Goal: Task Accomplishment & Management: Complete application form

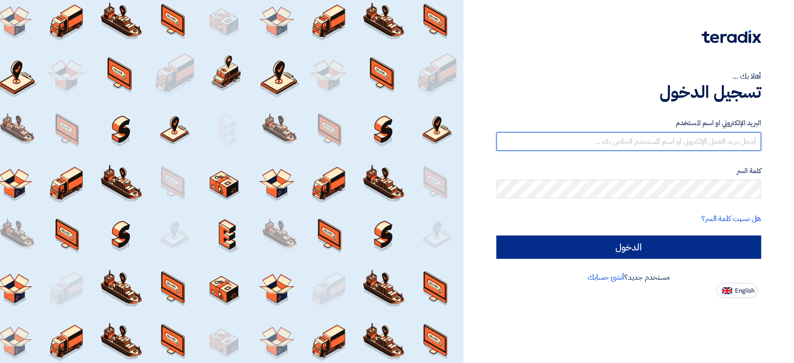
type input "[PERSON_NAME][EMAIL_ADDRESS][DOMAIN_NAME]"
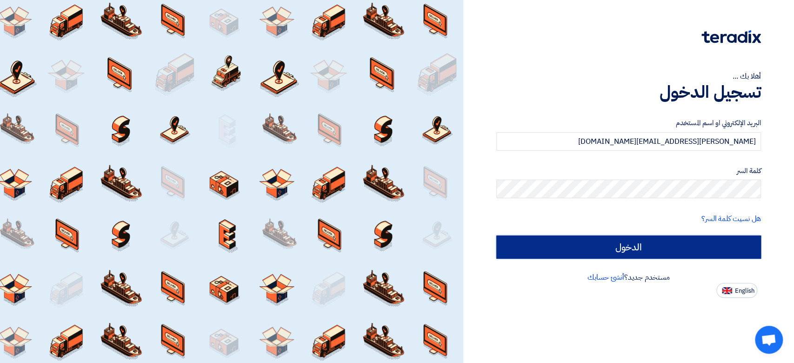
click at [565, 246] on input "الدخول" at bounding box center [628, 246] width 265 height 23
type input "Sign in"
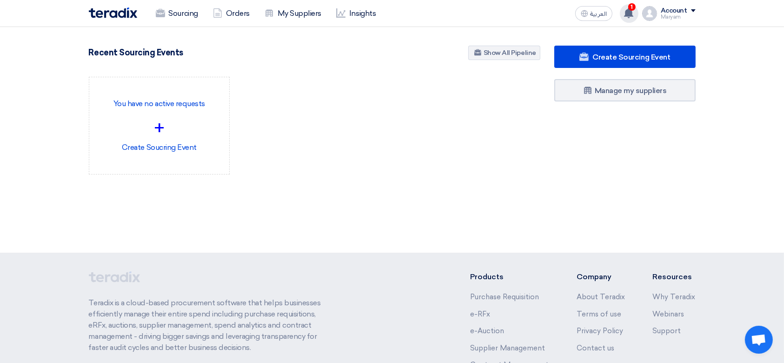
click at [631, 11] on use at bounding box center [628, 13] width 9 height 10
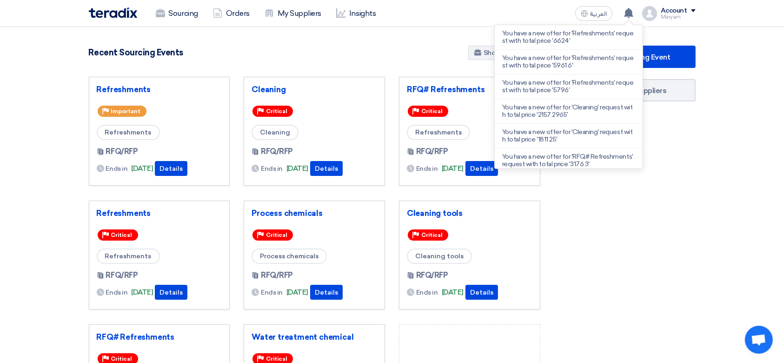
click at [682, 232] on div "Create Sourcing Event Manage my suppliers" at bounding box center [624, 258] width 155 height 425
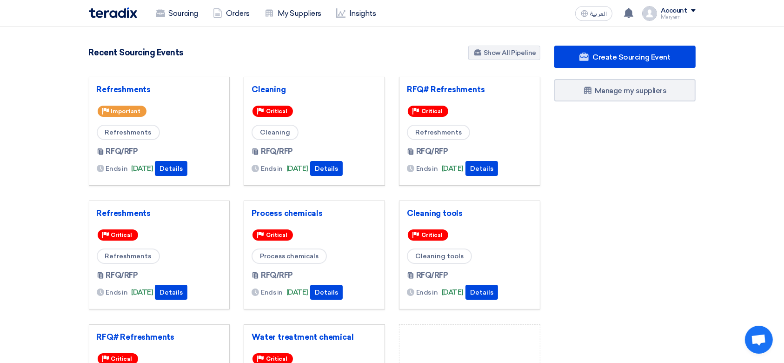
click at [133, 48] on h4 "Recent Sourcing Events" at bounding box center [136, 52] width 94 height 10
click at [284, 68] on div "5496 RFx remaining 19 Auctions remaining Create Sourcing Event" at bounding box center [314, 254] width 465 height 417
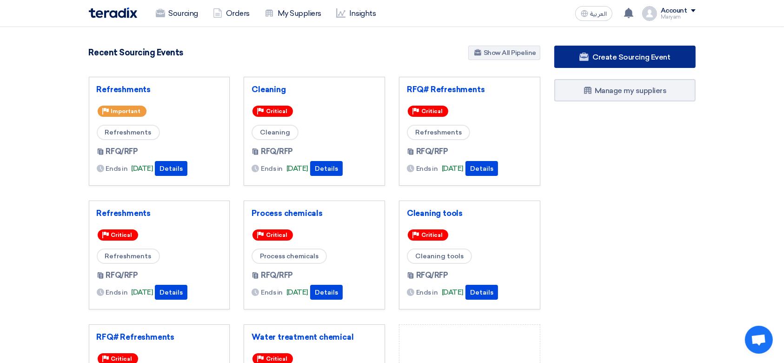
click at [610, 55] on span "Create Sourcing Event" at bounding box center [631, 57] width 78 height 9
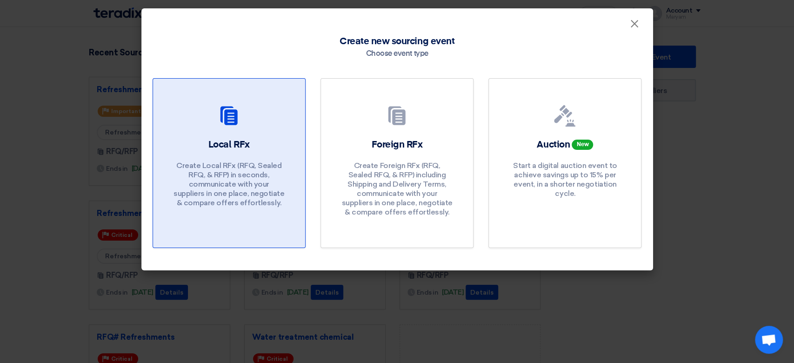
click at [221, 170] on p "Create Local RFx (RFQ, Sealed RFQ, & RFP) in seconds, communicate with your sup…" at bounding box center [229, 184] width 112 height 46
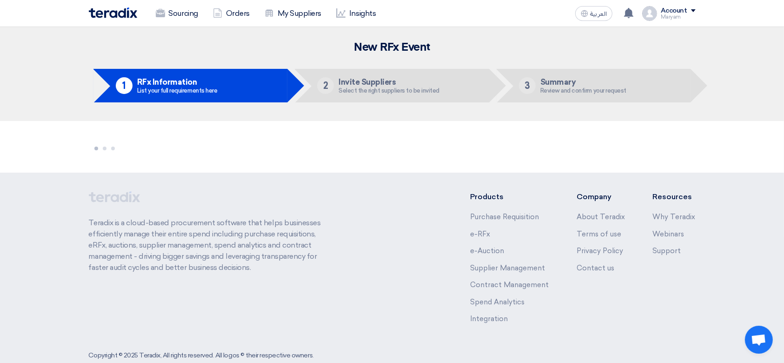
scroll to position [20, 0]
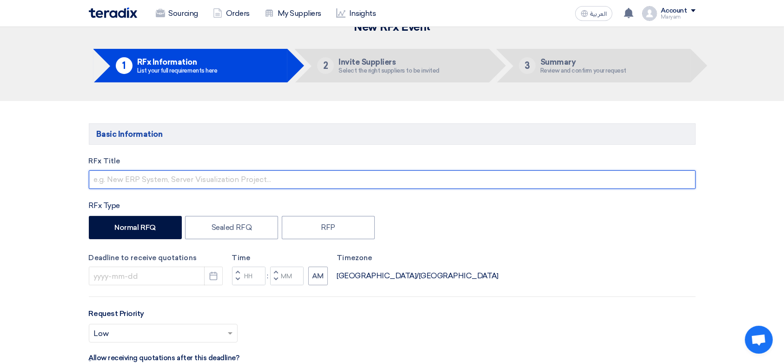
click at [176, 177] on input "text" at bounding box center [392, 179] width 607 height 19
paste input "Cleaning tools"
click at [115, 176] on input "RFQ#Cleaning tools" at bounding box center [392, 179] width 607 height 19
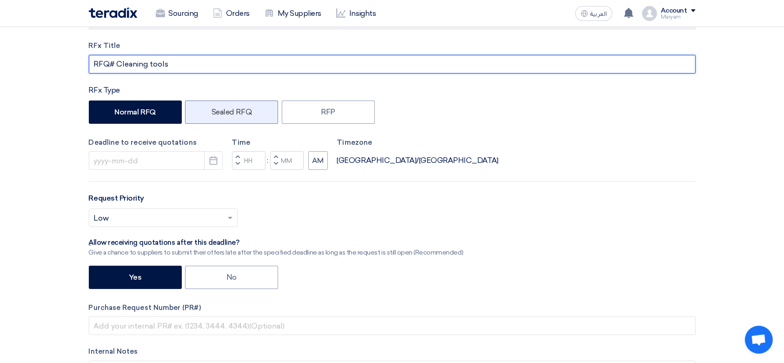
scroll to position [82, 0]
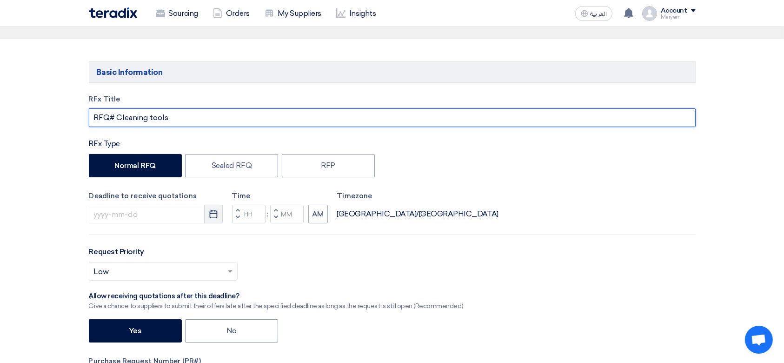
type input "RFQ# Cleaning tools"
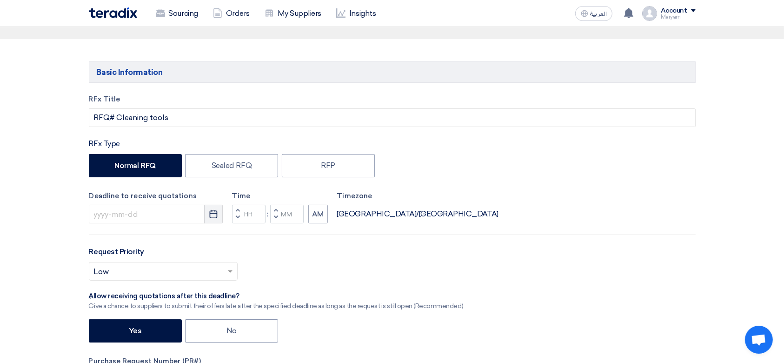
click at [205, 214] on button "Pick a date" at bounding box center [213, 214] width 19 height 19
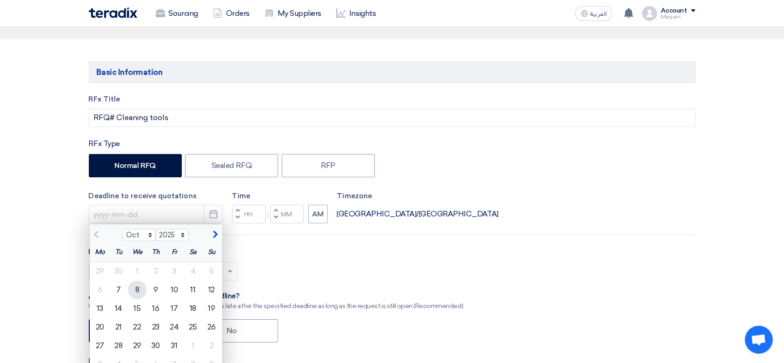
click at [143, 287] on div "8" at bounding box center [137, 289] width 19 height 19
type input "[DATE]"
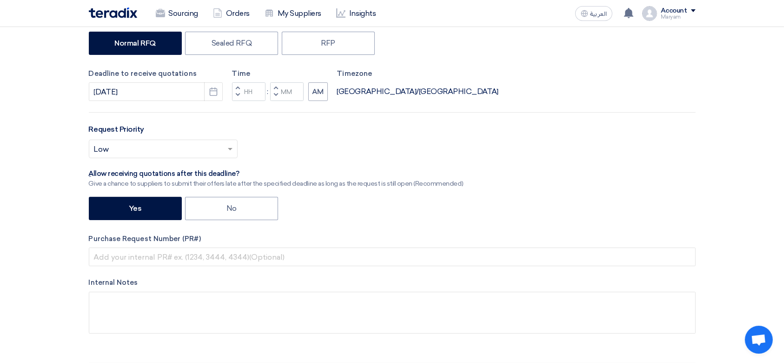
scroll to position [206, 0]
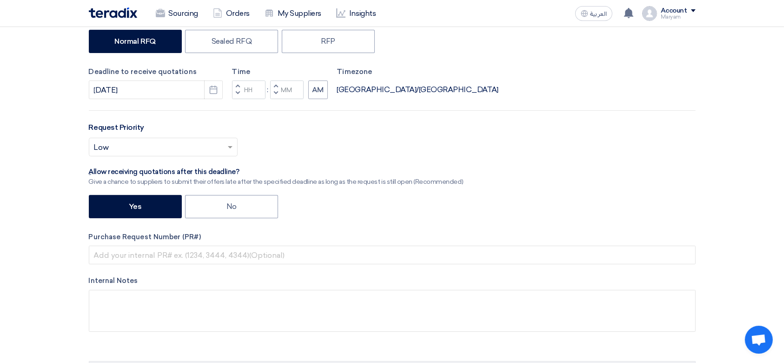
click at [233, 93] on button "Decrement hours" at bounding box center [237, 94] width 11 height 12
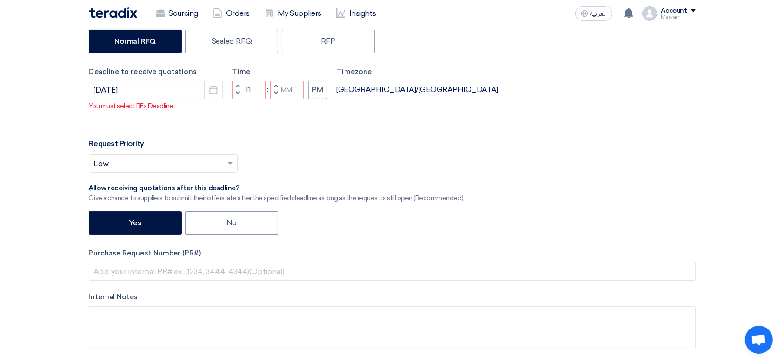
click at [279, 100] on button "Decrement minutes" at bounding box center [275, 94] width 11 height 12
type input "10"
type input "59"
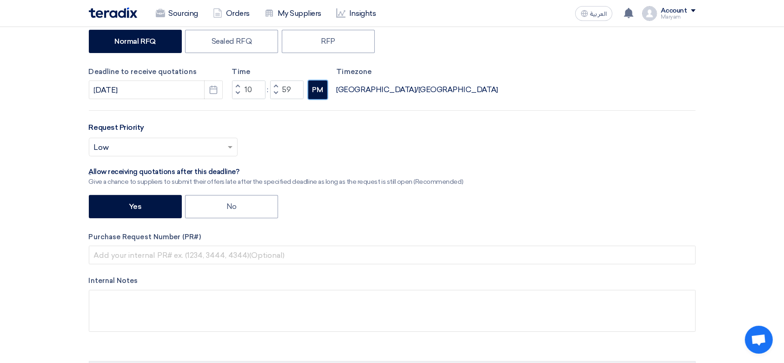
click at [314, 91] on button "PM" at bounding box center [317, 89] width 19 height 19
click at [275, 83] on span "button" at bounding box center [275, 86] width 3 height 6
type input "11"
type input "00"
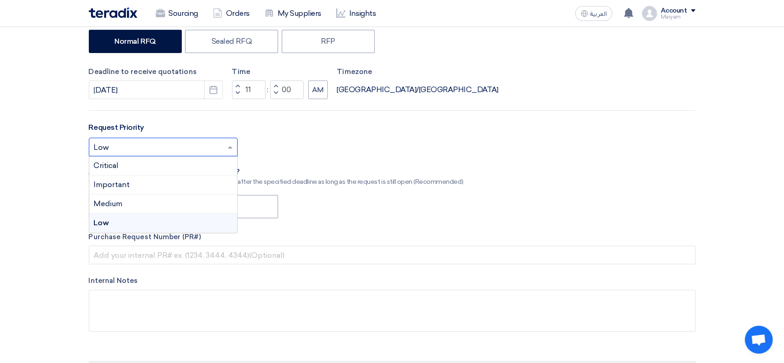
click at [169, 145] on input "text" at bounding box center [158, 147] width 129 height 15
click at [147, 165] on div "Critical" at bounding box center [163, 165] width 148 height 19
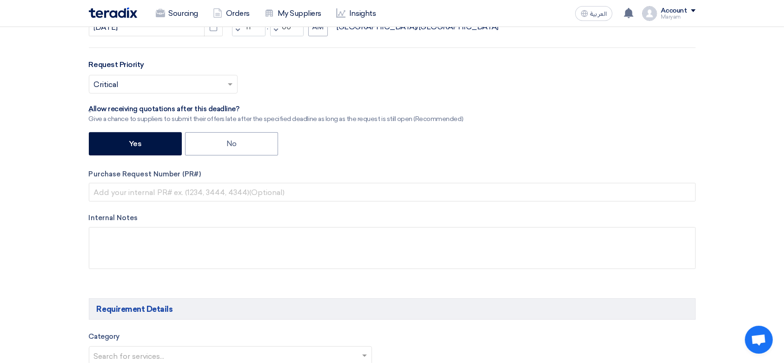
scroll to position [330, 0]
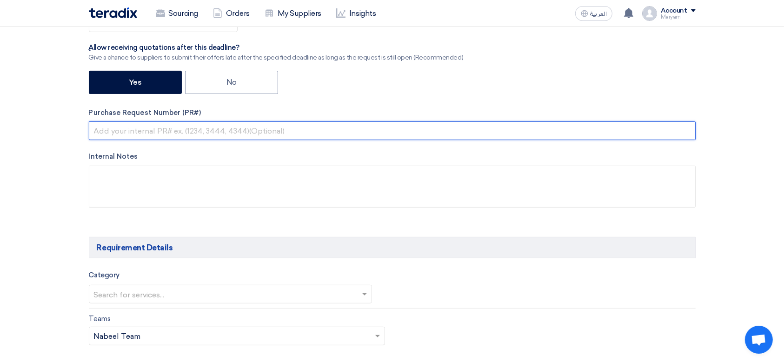
click at [188, 130] on input "text" at bounding box center [392, 130] width 607 height 19
paste input "2100008416"
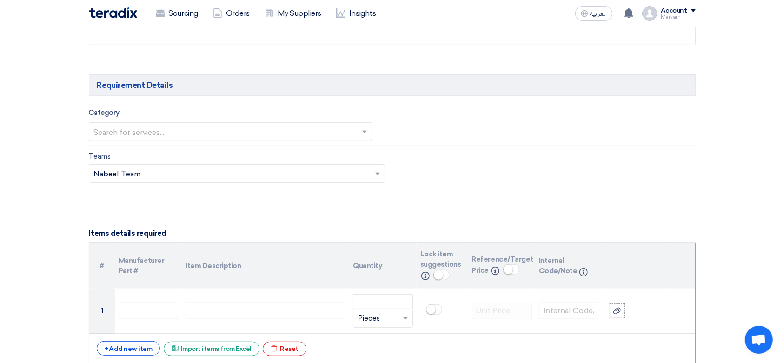
scroll to position [516, 0]
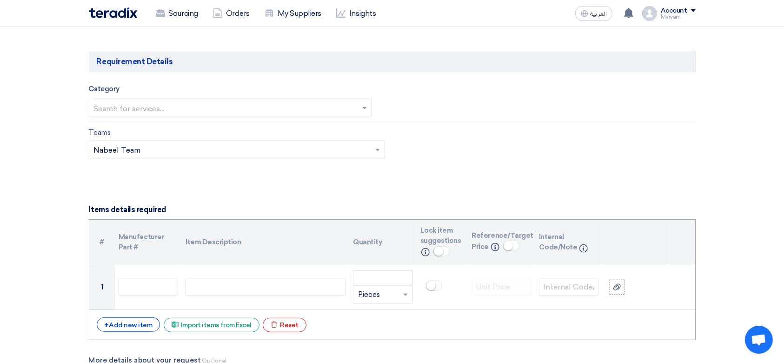
type input "2100008416"
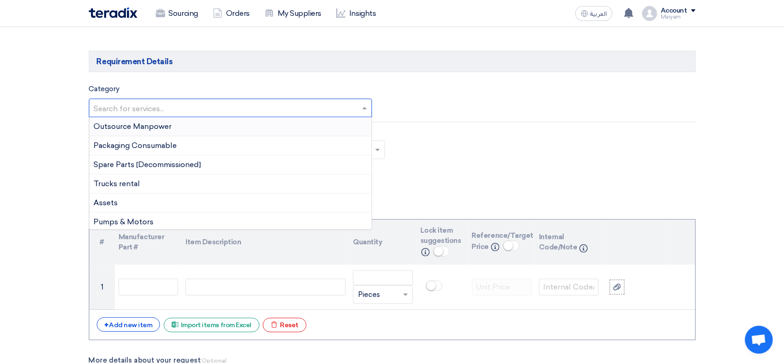
drag, startPoint x: 159, startPoint y: 113, endPoint x: 167, endPoint y: 117, distance: 8.7
click at [159, 113] on input "text" at bounding box center [226, 108] width 264 height 15
type input "l"
type input "cl"
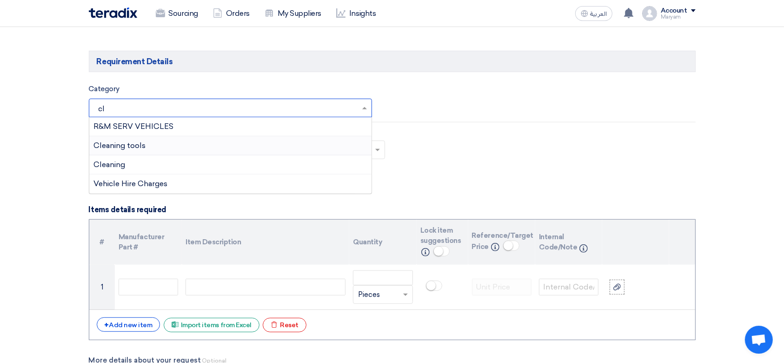
click at [153, 149] on div "Cleaning tools" at bounding box center [230, 145] width 283 height 19
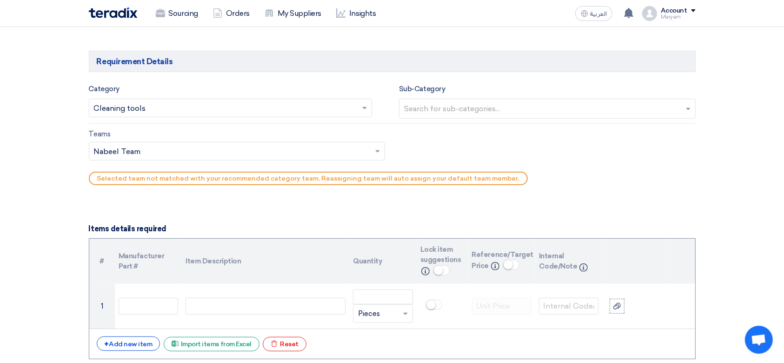
click at [153, 146] on input "text" at bounding box center [232, 151] width 277 height 15
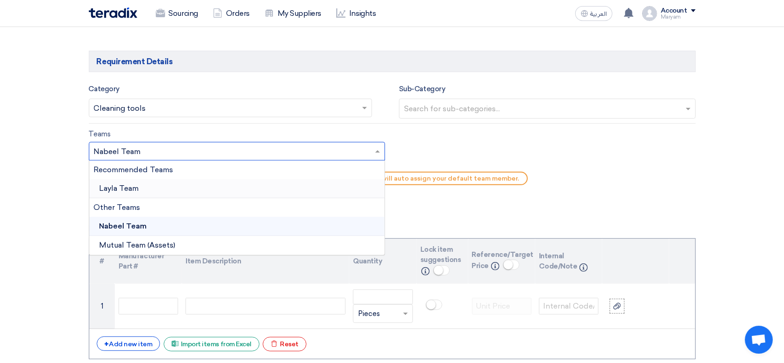
click at [170, 183] on div "Layla Team" at bounding box center [237, 188] width 296 height 19
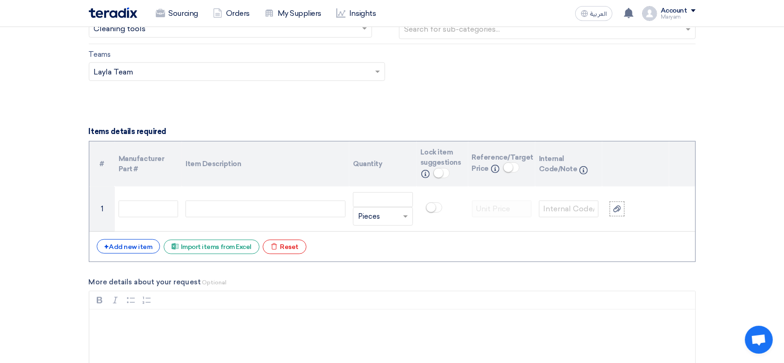
scroll to position [640, 0]
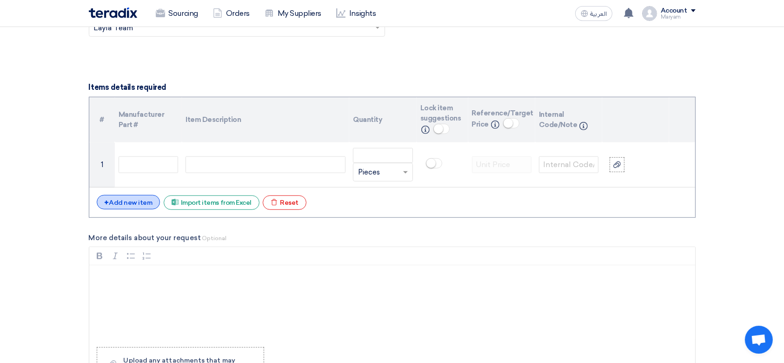
click at [149, 204] on div "+ Add new item" at bounding box center [129, 202] width 64 height 14
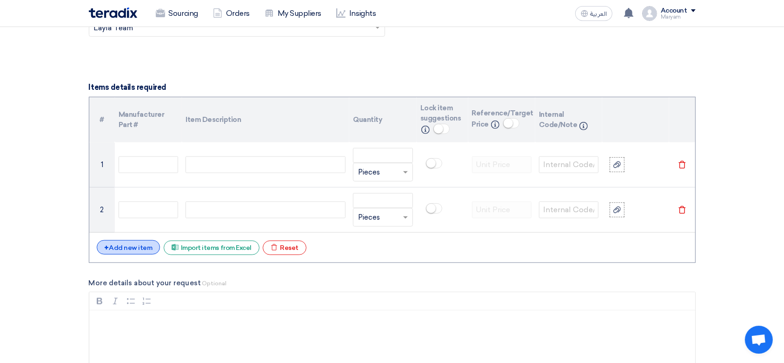
click at [130, 240] on div "+ Add new item" at bounding box center [129, 247] width 64 height 14
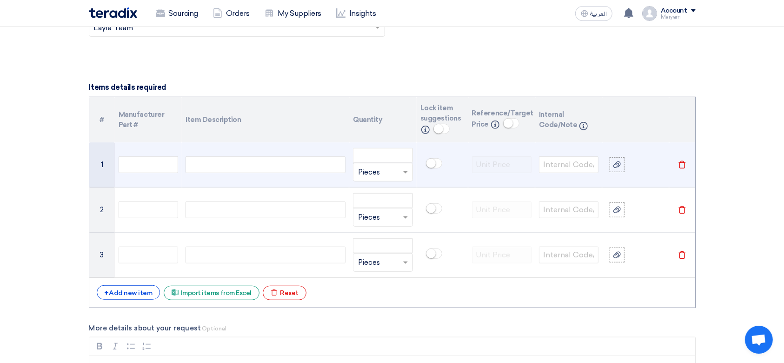
click at [155, 155] on td at bounding box center [148, 164] width 67 height 45
click at [155, 156] on input "text" at bounding box center [149, 164] width 60 height 17
paste input "10000238"
type input "10000238"
click at [201, 162] on div at bounding box center [266, 164] width 160 height 17
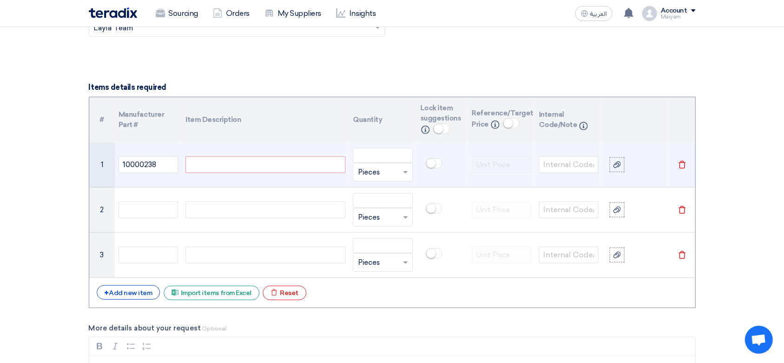
paste div
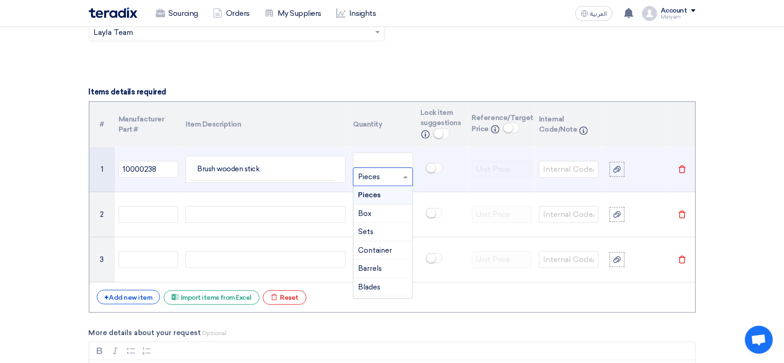
click at [368, 176] on input "text" at bounding box center [377, 176] width 38 height 15
click at [386, 159] on input "number" at bounding box center [383, 160] width 60 height 15
paste input "15"
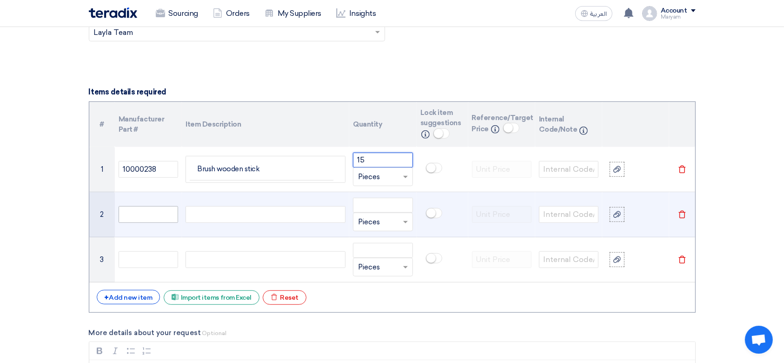
type input "15"
click at [141, 210] on input "text" at bounding box center [149, 214] width 60 height 17
paste input "10000544"
type input "10000544"
click at [214, 214] on div at bounding box center [266, 214] width 160 height 17
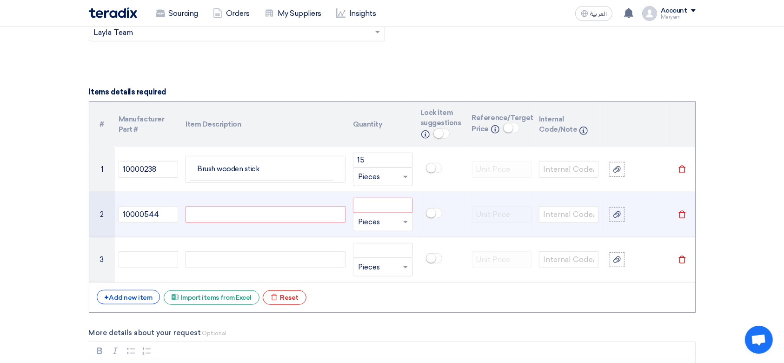
click at [246, 218] on div at bounding box center [266, 214] width 160 height 17
paste div
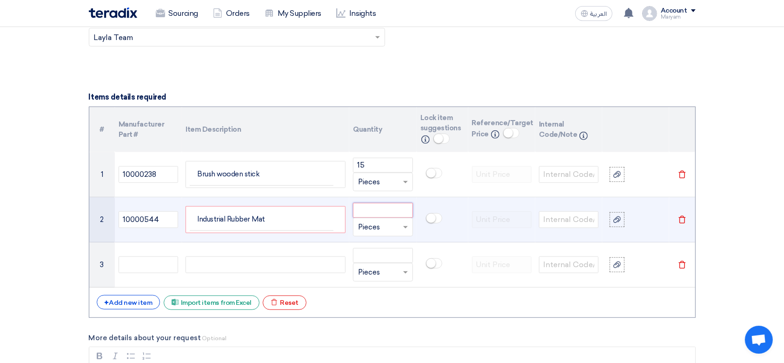
click at [382, 206] on input "number" at bounding box center [383, 210] width 60 height 15
type input "1"
click at [386, 224] on input "text" at bounding box center [377, 226] width 38 height 15
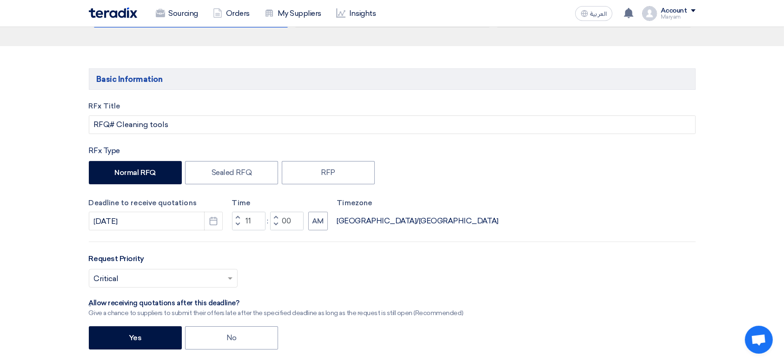
scroll to position [0, 0]
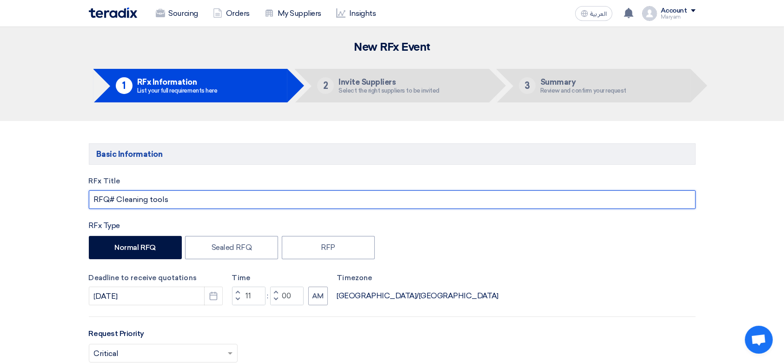
drag, startPoint x: 103, startPoint y: 196, endPoint x: 127, endPoint y: 203, distance: 25.0
click at [136, 205] on input "RFQ# Cleaning tools" at bounding box center [392, 199] width 607 height 19
drag, startPoint x: 116, startPoint y: 199, endPoint x: 193, endPoint y: 201, distance: 76.7
click at [193, 201] on input "RFQ# Cleaning tools" at bounding box center [392, 199] width 607 height 19
paste input "Refreshments"
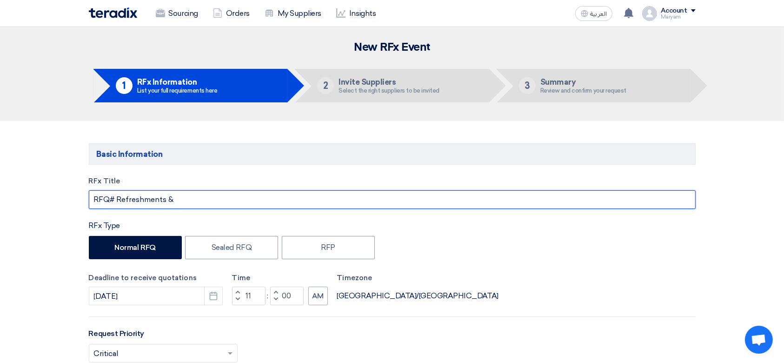
paste input "Cleaning"
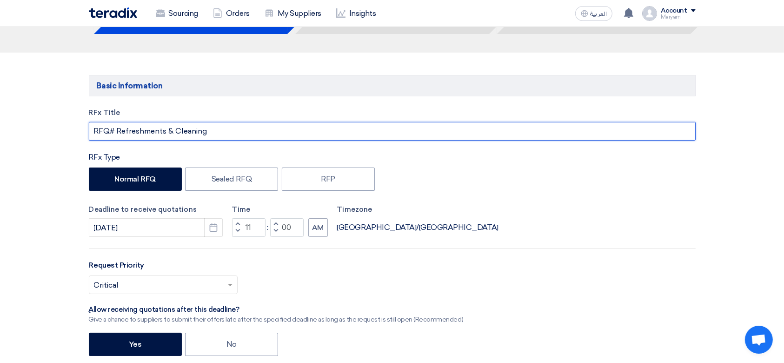
scroll to position [186, 0]
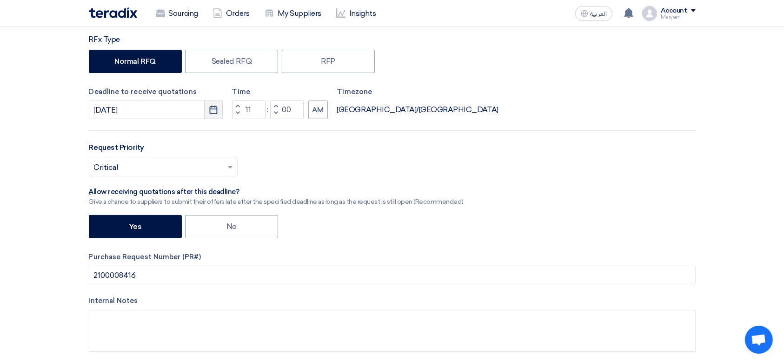
type input "RFQ# Refreshments & Cleaning"
click at [207, 111] on button "Pick a date" at bounding box center [213, 109] width 19 height 19
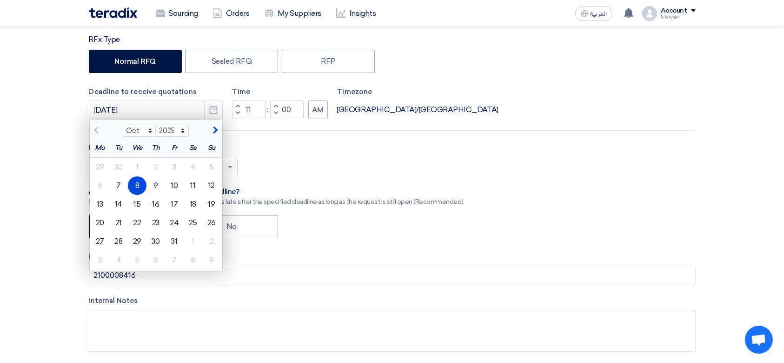
click at [130, 184] on div "8" at bounding box center [137, 185] width 19 height 19
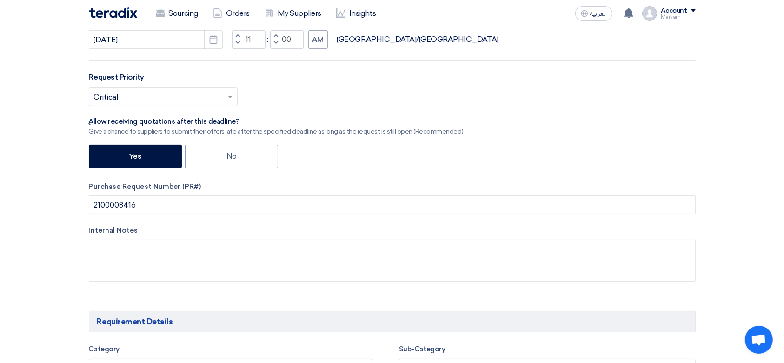
scroll to position [310, 0]
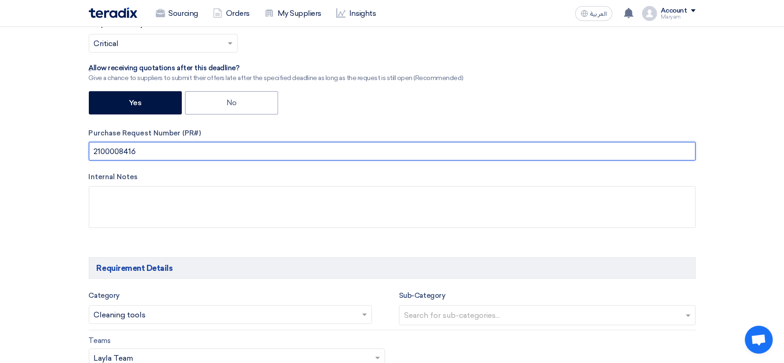
drag, startPoint x: 156, startPoint y: 147, endPoint x: 67, endPoint y: 147, distance: 89.3
click at [183, 148] on input "text" at bounding box center [392, 151] width 607 height 19
paste input "2100008467"
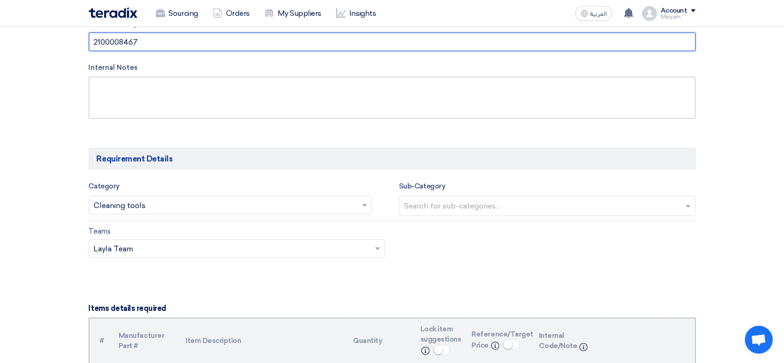
scroll to position [496, 0]
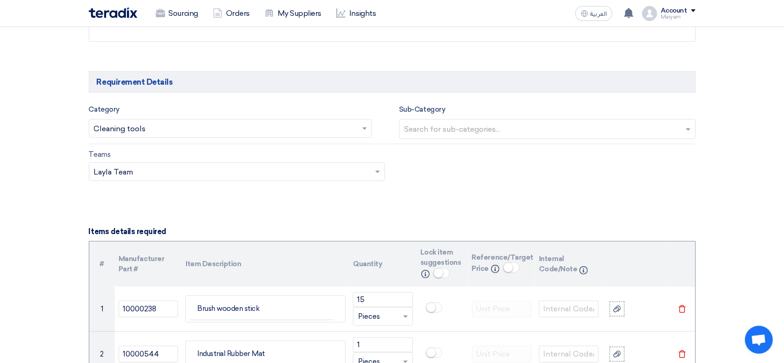
type input "2100008467"
click at [162, 124] on input "text" at bounding box center [226, 129] width 264 height 15
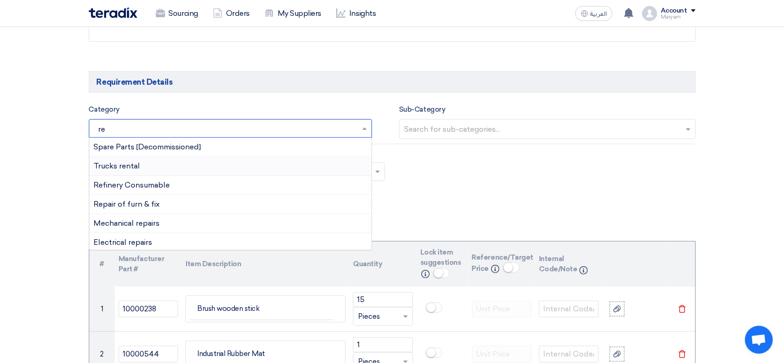
type input "ref"
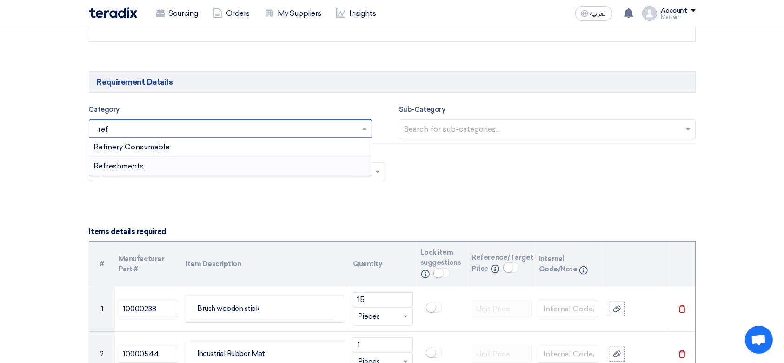
click at [148, 164] on div "Refreshments" at bounding box center [230, 166] width 283 height 19
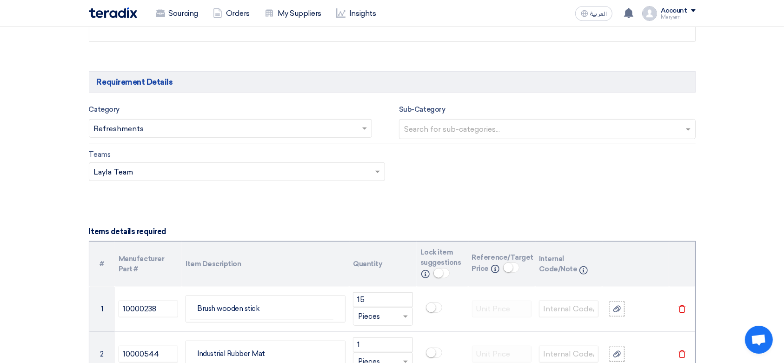
scroll to position [682, 0]
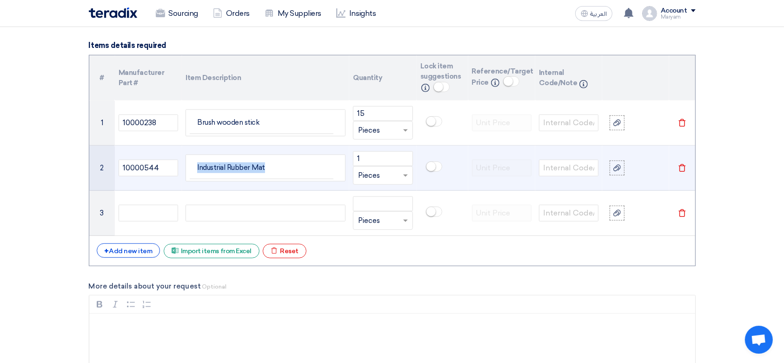
drag, startPoint x: 273, startPoint y: 166, endPoint x: 194, endPoint y: 163, distance: 79.1
click at [194, 165] on td "Industrial Rubber Mat" at bounding box center [262, 168] width 144 height 22
drag, startPoint x: 170, startPoint y: 166, endPoint x: 118, endPoint y: 166, distance: 51.6
click at [119, 166] on input "10000544" at bounding box center [149, 167] width 60 height 17
drag, startPoint x: 149, startPoint y: 166, endPoint x: 145, endPoint y: 169, distance: 4.9
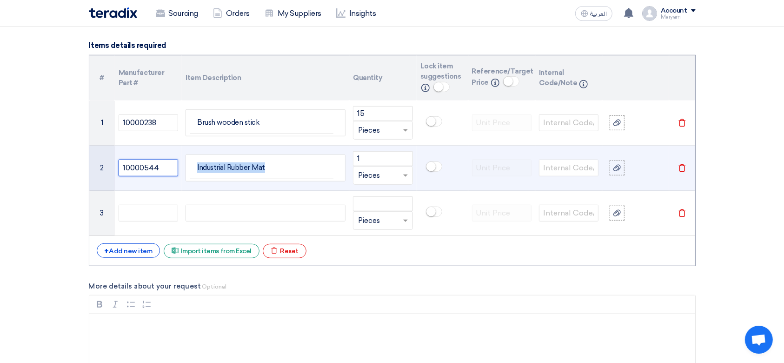
click at [118, 164] on td "10000544" at bounding box center [148, 168] width 67 height 45
drag, startPoint x: 160, startPoint y: 167, endPoint x: 270, endPoint y: 168, distance: 109.7
click at [85, 166] on div "Basic Information RFx Title RFQ# Refreshments & Cleaning RFx Type Normal RFQ Se…" at bounding box center [392, 281] width 621 height 1647
click at [256, 184] on td "Industrial Rubber Mat" at bounding box center [265, 168] width 167 height 45
drag, startPoint x: 265, startPoint y: 167, endPoint x: 186, endPoint y: 161, distance: 78.4
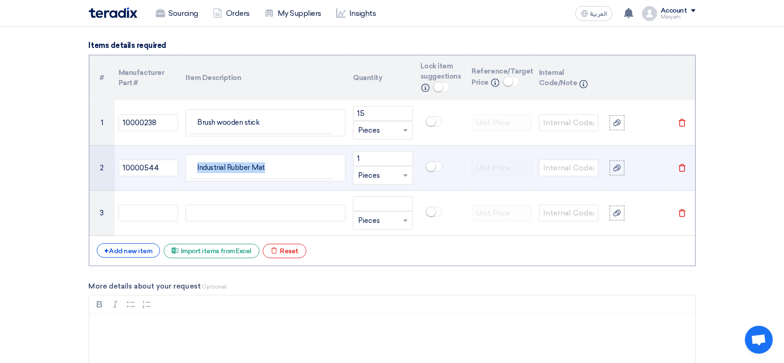
click at [186, 161] on div "Industrial Rubber Mat" at bounding box center [266, 167] width 160 height 27
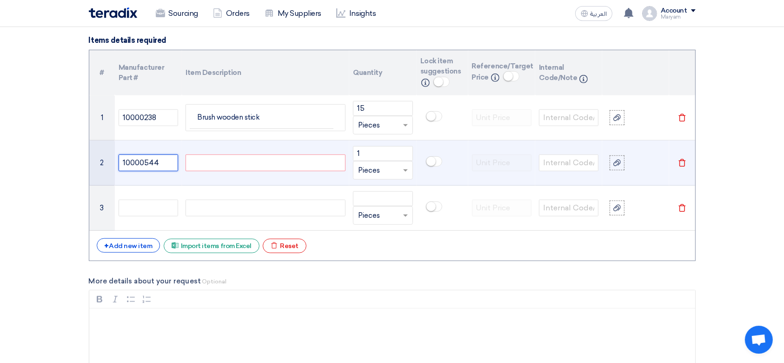
drag, startPoint x: 162, startPoint y: 162, endPoint x: 173, endPoint y: 152, distance: 14.1
click at [124, 161] on input "10000544" at bounding box center [149, 162] width 60 height 17
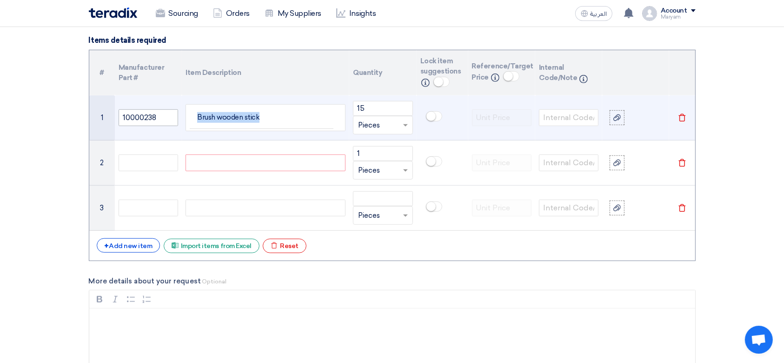
drag, startPoint x: 152, startPoint y: 118, endPoint x: 123, endPoint y: 118, distance: 28.8
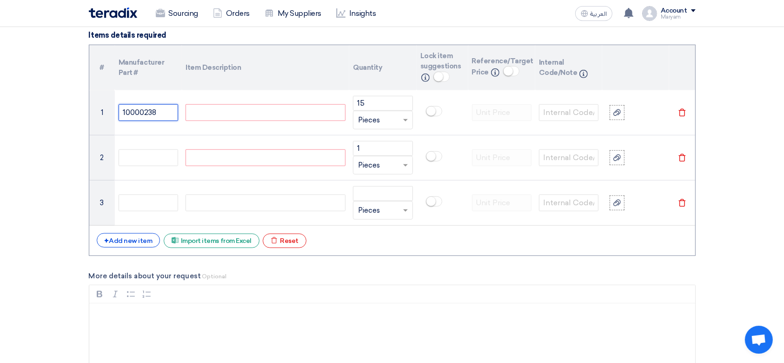
drag, startPoint x: 159, startPoint y: 115, endPoint x: 71, endPoint y: 115, distance: 88.3
click at [71, 115] on section "Basic Information RFx Title RFQ# Refreshments & Cleaning RFx Type Normal RFQ Se…" at bounding box center [392, 271] width 784 height 1684
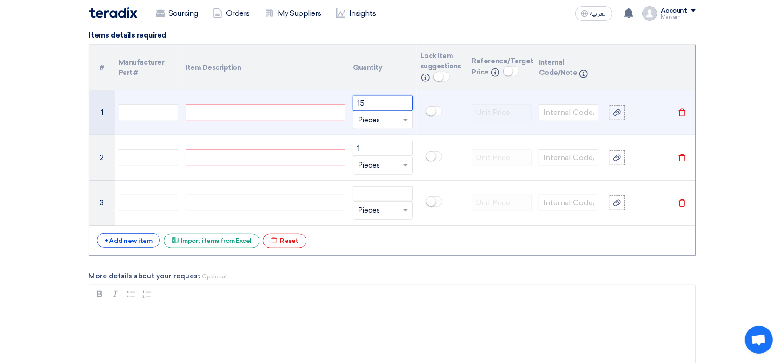
drag, startPoint x: 385, startPoint y: 106, endPoint x: 241, endPoint y: 110, distance: 143.3
click at [237, 110] on tr "1 15 Unit × Pieces [GEOGRAPHIC_DATA]" at bounding box center [392, 112] width 606 height 45
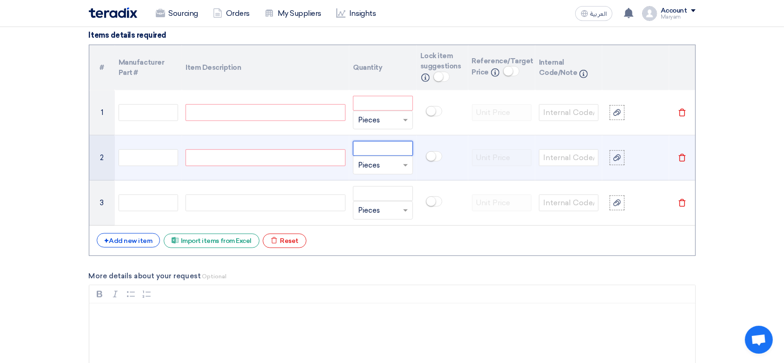
drag, startPoint x: 373, startPoint y: 147, endPoint x: 262, endPoint y: 147, distance: 110.7
click at [262, 147] on tr "2 Unit × Pieces [GEOGRAPHIC_DATA]" at bounding box center [392, 157] width 606 height 45
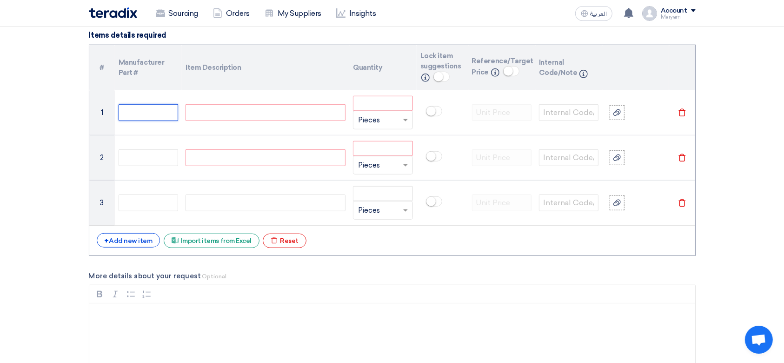
drag, startPoint x: 140, startPoint y: 109, endPoint x: 109, endPoint y: 232, distance: 126.7
click at [140, 110] on input "text" at bounding box center [149, 112] width 60 height 17
click at [119, 244] on div "+ Add new item" at bounding box center [129, 240] width 64 height 14
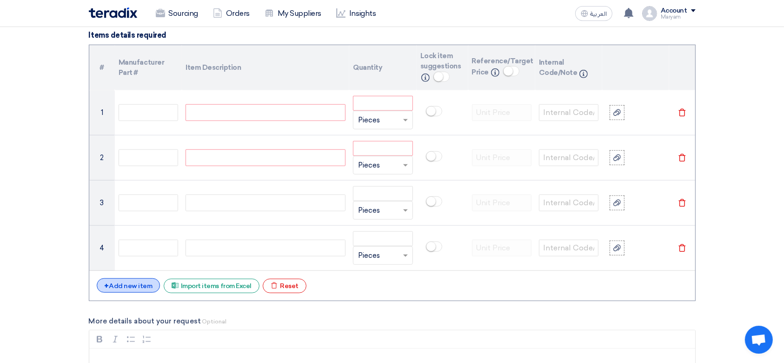
click at [115, 279] on div "+ Add new item" at bounding box center [129, 285] width 64 height 14
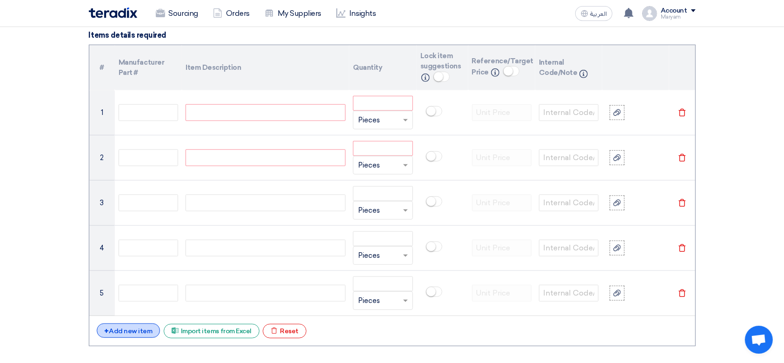
click at [113, 327] on div "+ Add new item" at bounding box center [129, 330] width 64 height 14
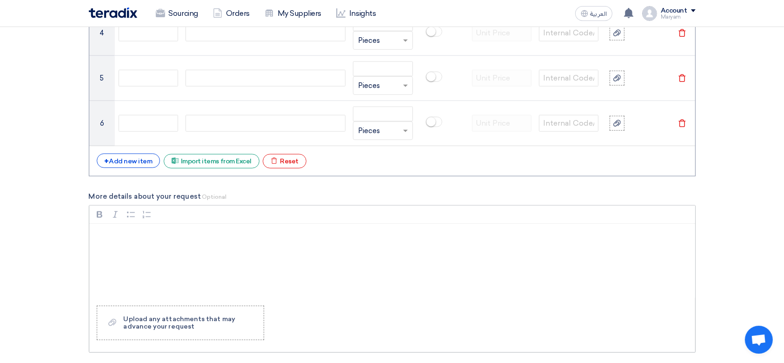
scroll to position [940, 0]
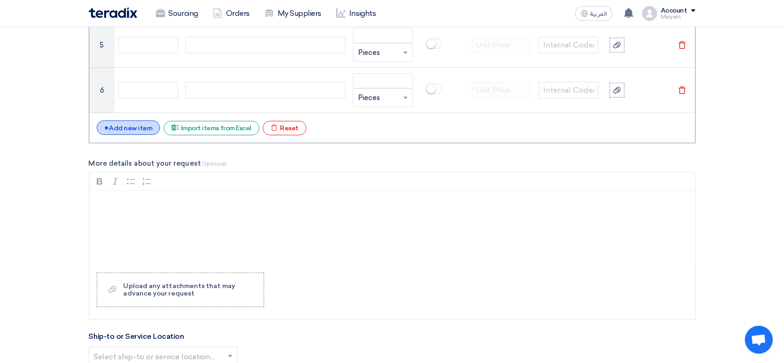
click at [121, 123] on div "+ Add new item" at bounding box center [129, 127] width 64 height 14
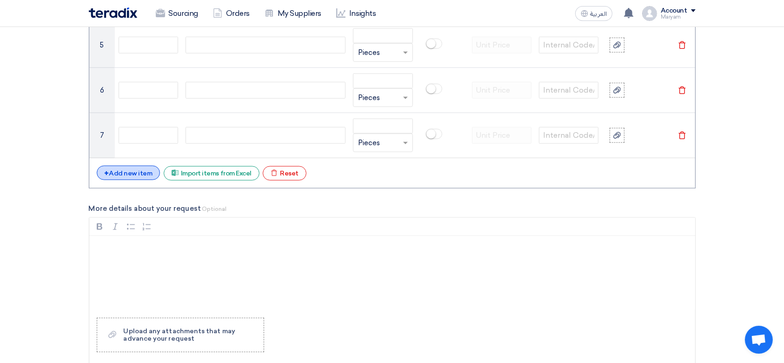
click at [123, 166] on div "+ Add new item" at bounding box center [129, 173] width 64 height 14
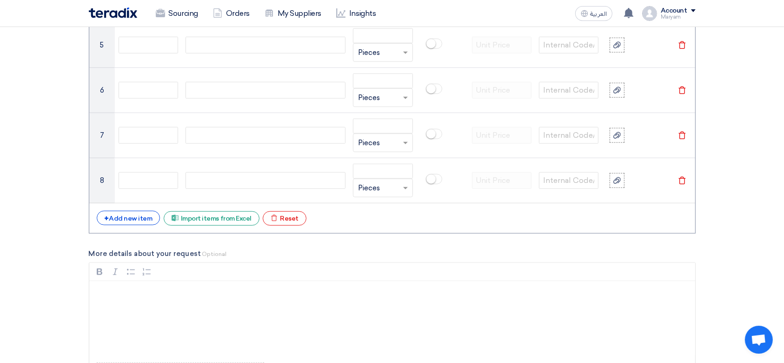
click at [122, 209] on div "# Manufacturer Part # Item Description Quantity Lock item suggestions Info Refe…" at bounding box center [392, 15] width 607 height 437
click at [127, 229] on div "# Manufacturer Part # Item Description Quantity Lock item suggestions Info Refe…" at bounding box center [392, 15] width 607 height 437
click at [129, 225] on div "# Manufacturer Part # Item Description Quantity Lock item suggestions Info Refe…" at bounding box center [392, 15] width 607 height 437
click at [132, 223] on div "+ Add new item Excel file Import items from Excel Excel file Reset" at bounding box center [392, 218] width 591 height 15
click at [129, 218] on div "+ Add new item" at bounding box center [129, 218] width 64 height 14
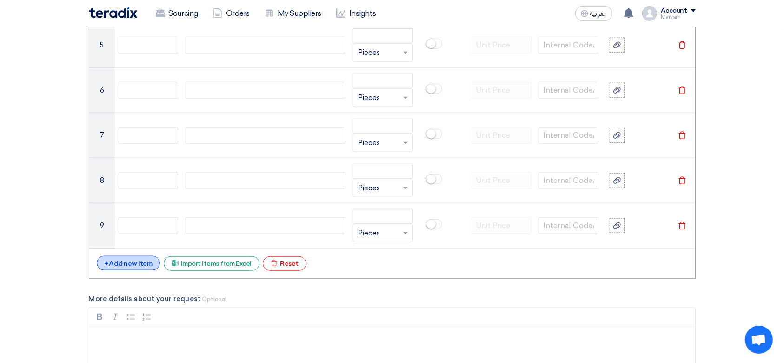
click at [103, 263] on div "+ Add new item" at bounding box center [129, 263] width 64 height 14
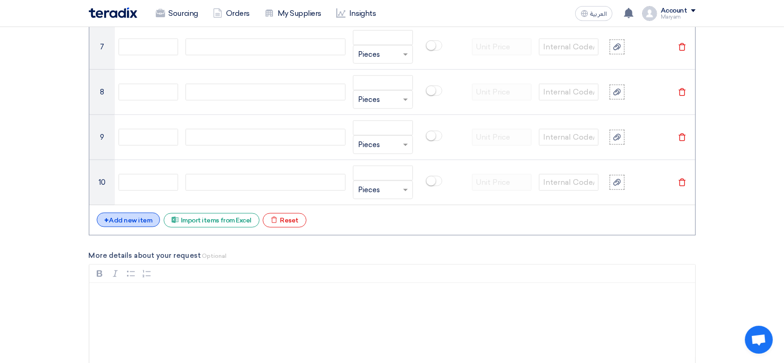
scroll to position [1064, 0]
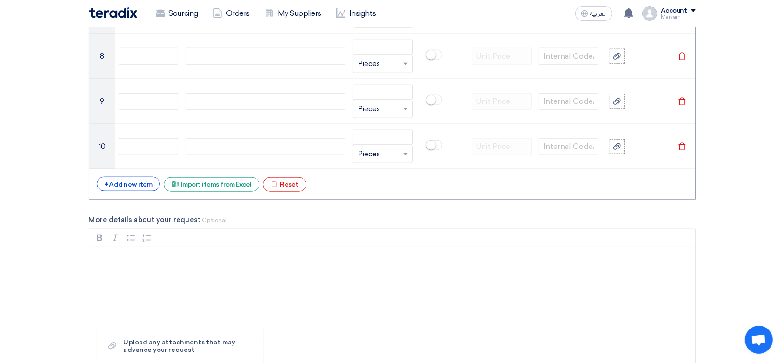
click at [109, 184] on div "+ Add new item" at bounding box center [129, 184] width 64 height 14
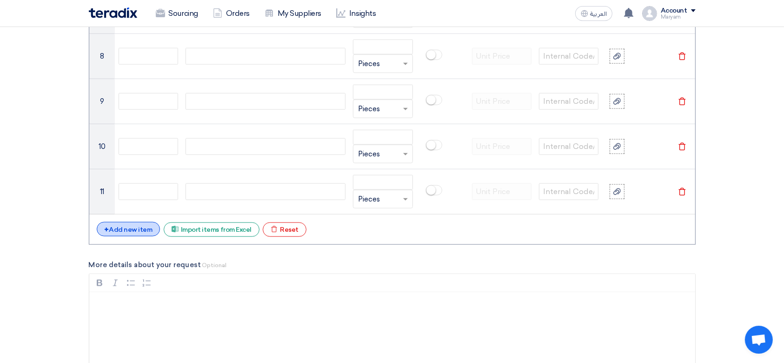
click at [113, 227] on div "+ Add new item" at bounding box center [129, 229] width 64 height 14
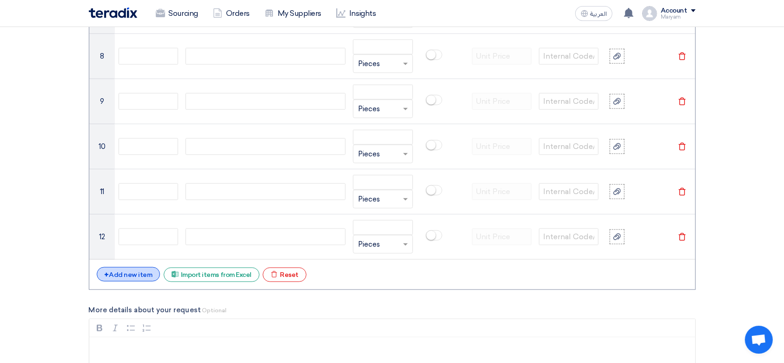
click at [102, 271] on div "+ Add new item" at bounding box center [129, 274] width 64 height 14
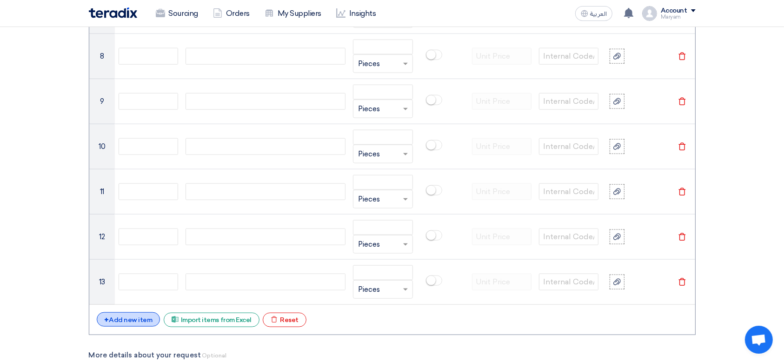
click at [108, 316] on div "+ Add new item" at bounding box center [129, 319] width 64 height 14
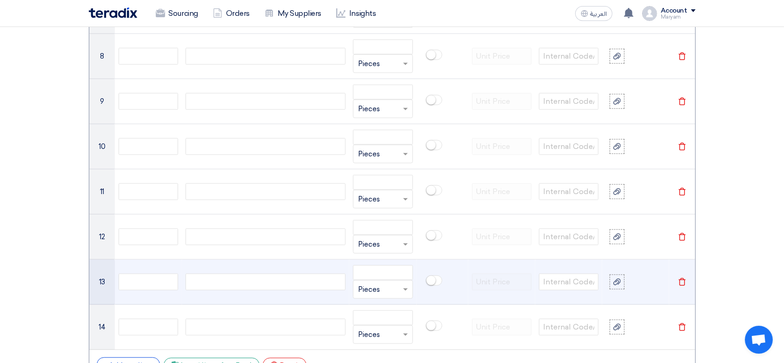
scroll to position [1188, 0]
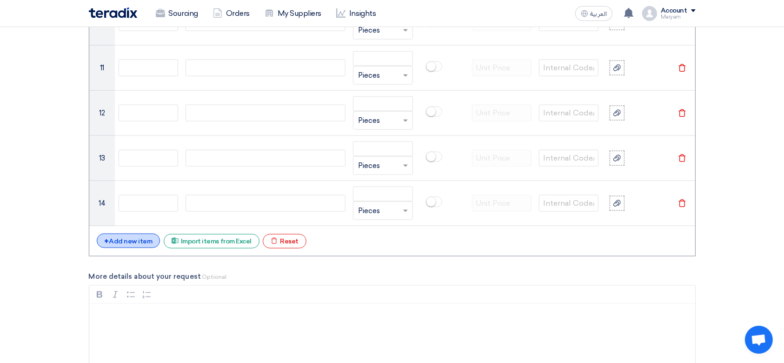
click at [108, 241] on div "+ Add new item" at bounding box center [129, 240] width 64 height 14
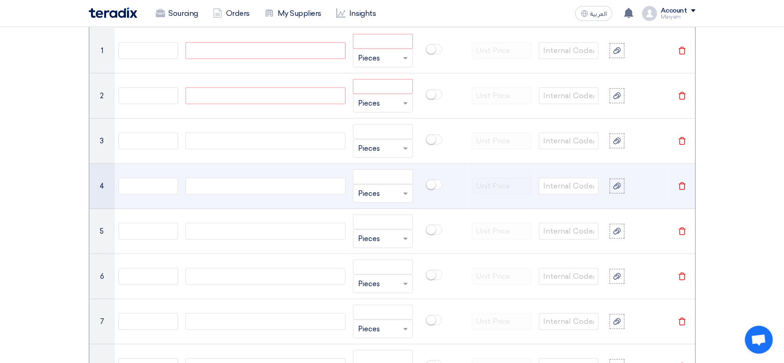
scroll to position [506, 0]
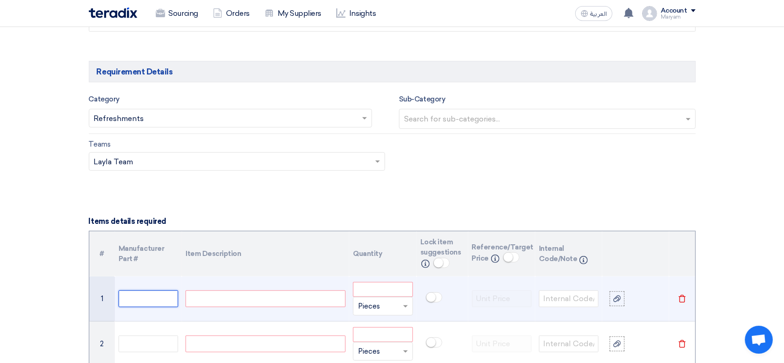
click at [130, 296] on input "text" at bounding box center [149, 298] width 60 height 17
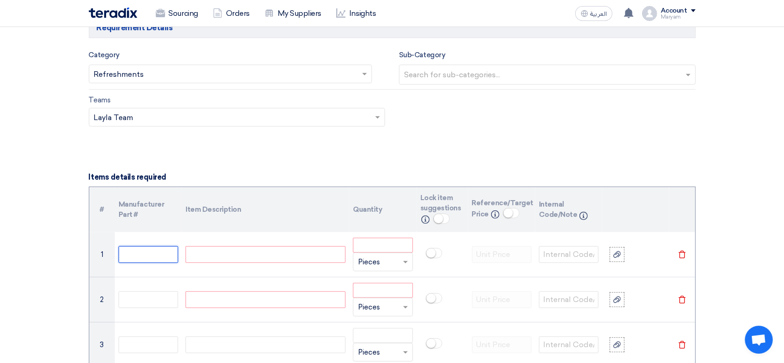
scroll to position [568, 0]
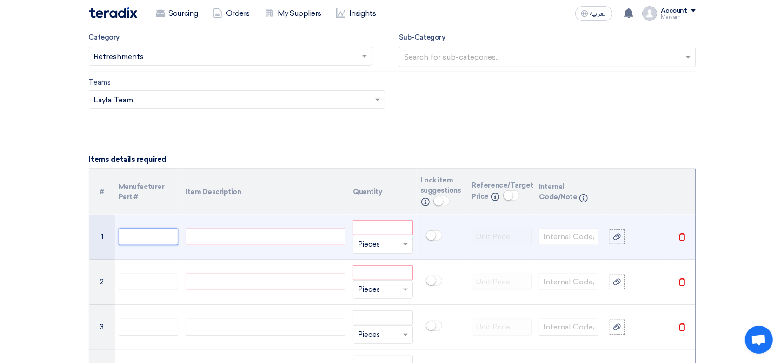
paste input "10000016"
type input "10000016"
click at [245, 236] on div at bounding box center [266, 236] width 160 height 17
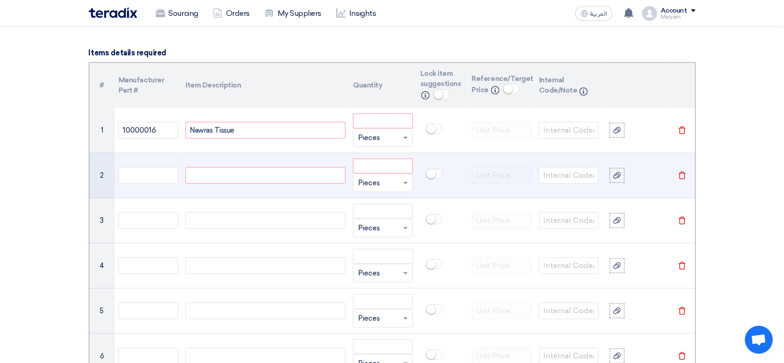
scroll to position [692, 0]
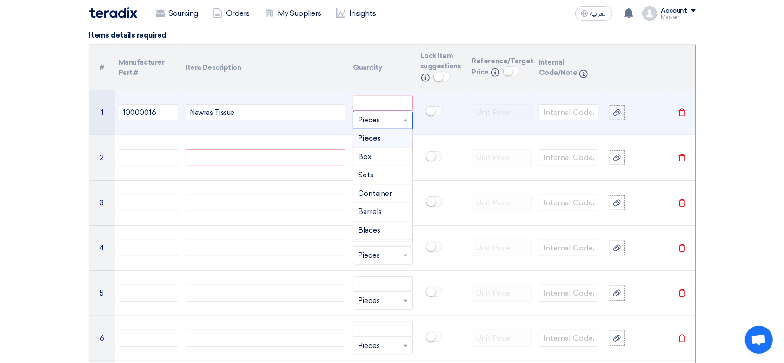
click at [361, 112] on div "Unit × Pieces" at bounding box center [383, 120] width 60 height 19
click at [365, 101] on input "number" at bounding box center [383, 103] width 60 height 15
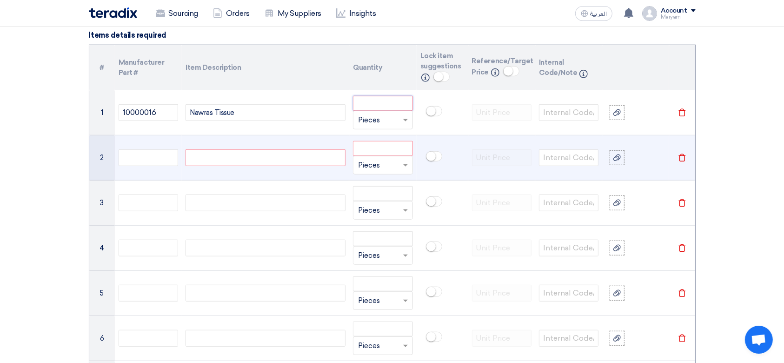
paste input "5"
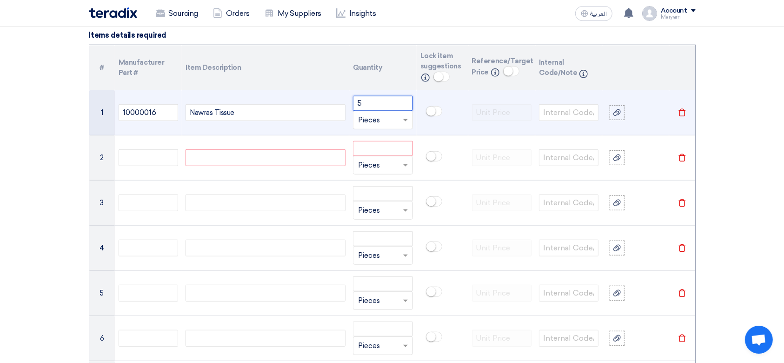
type input "5"
click at [385, 120] on input "text" at bounding box center [377, 120] width 38 height 15
click at [376, 158] on div "Box" at bounding box center [382, 157] width 59 height 19
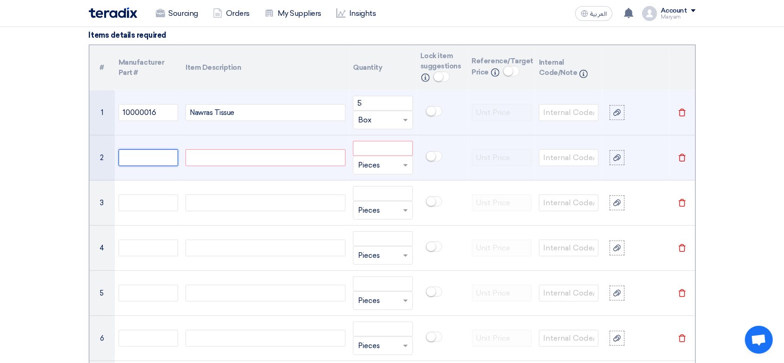
click at [156, 166] on input "text" at bounding box center [149, 157] width 60 height 17
paste input "10000013"
type input "10000013"
click at [223, 155] on div at bounding box center [266, 157] width 160 height 17
click at [363, 144] on input "number" at bounding box center [383, 148] width 60 height 15
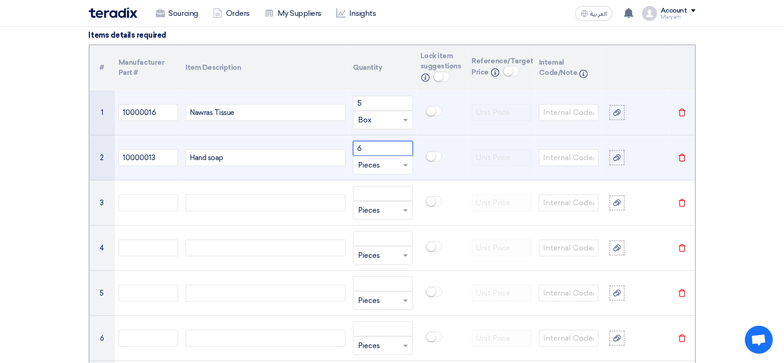
type input "6"
click at [364, 166] on input "text" at bounding box center [377, 165] width 38 height 15
type input "li"
click at [383, 201] on div "Liter" at bounding box center [382, 202] width 59 height 19
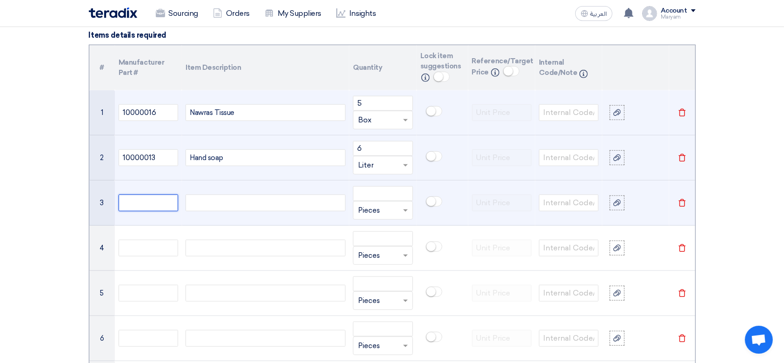
click at [137, 202] on input "text" at bounding box center [149, 202] width 60 height 17
paste input "10000019"
type input "10000019"
click at [290, 198] on div at bounding box center [266, 202] width 160 height 17
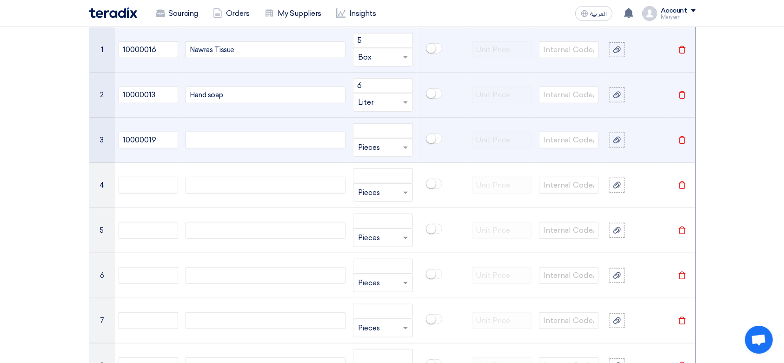
scroll to position [816, 0]
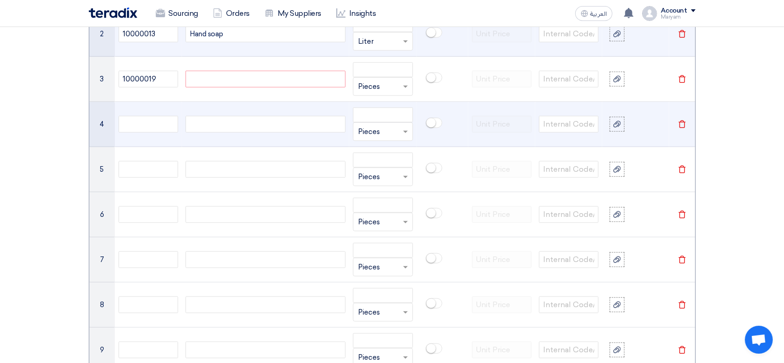
paste div
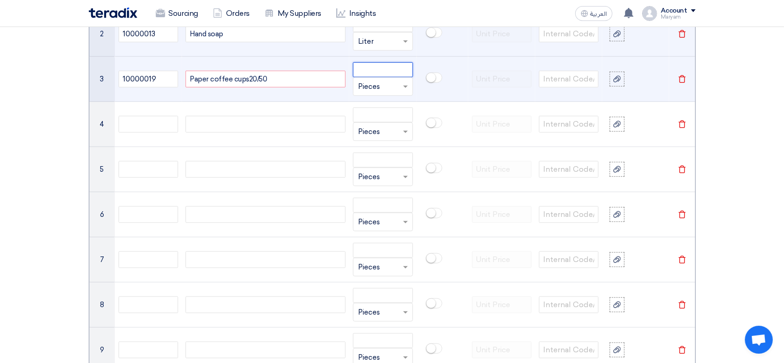
click at [386, 70] on input "number" at bounding box center [383, 69] width 60 height 15
type input "4"
click at [392, 94] on div "Unit × Pieces" at bounding box center [383, 86] width 60 height 19
click at [371, 127] on div "Box" at bounding box center [382, 123] width 59 height 19
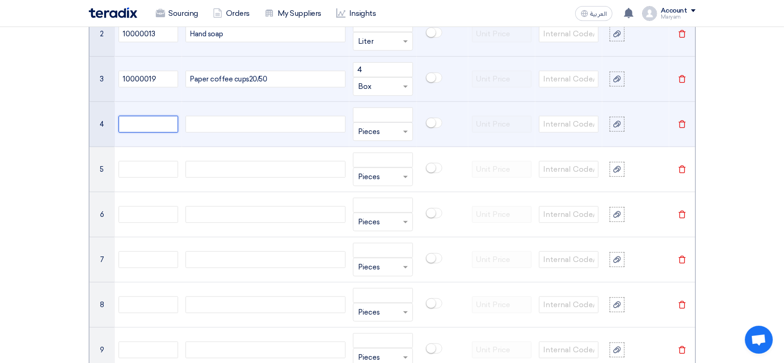
click at [175, 126] on input "text" at bounding box center [149, 124] width 60 height 17
paste input "10000020"
type input "10000020"
click at [255, 121] on div at bounding box center [266, 124] width 160 height 17
paste div
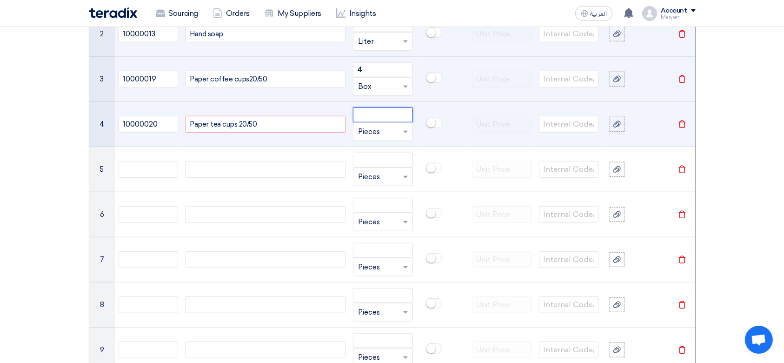
click at [376, 118] on input "number" at bounding box center [383, 114] width 60 height 15
paste input "5"
type input "5"
click at [379, 132] on input "text" at bounding box center [377, 131] width 38 height 15
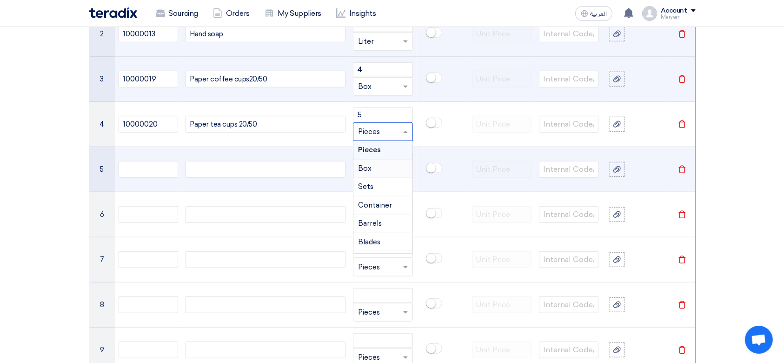
click at [364, 164] on span "Box" at bounding box center [364, 168] width 13 height 8
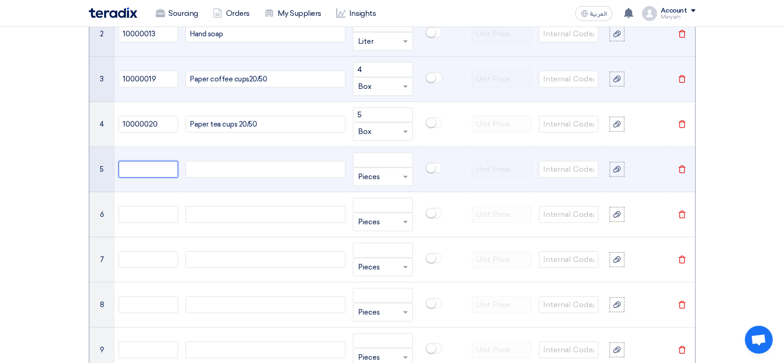
click at [171, 171] on input "text" at bounding box center [149, 169] width 60 height 17
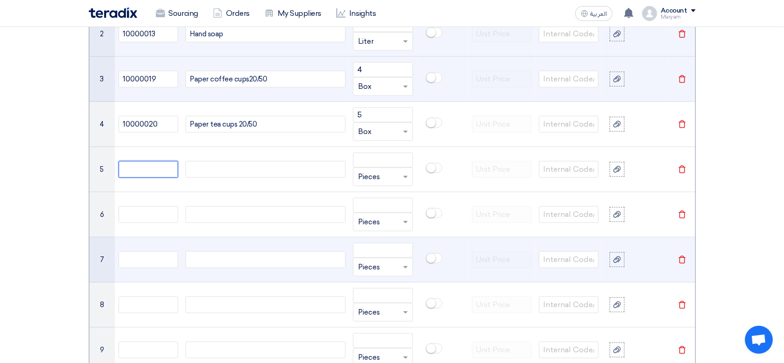
paste input "10000028"
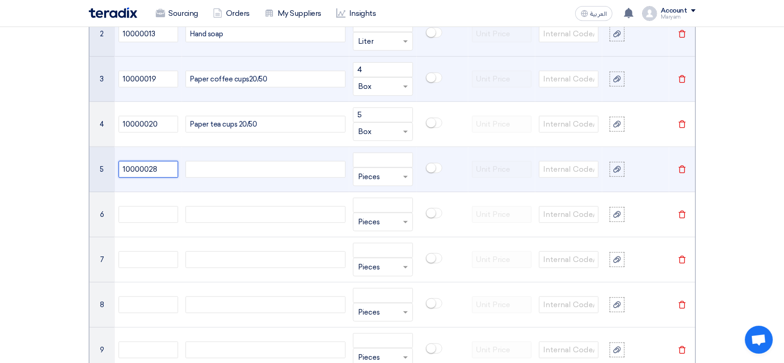
type input "10000028"
click at [206, 170] on div at bounding box center [266, 169] width 160 height 17
paste div
click at [373, 164] on input "number" at bounding box center [383, 160] width 60 height 15
type input "1"
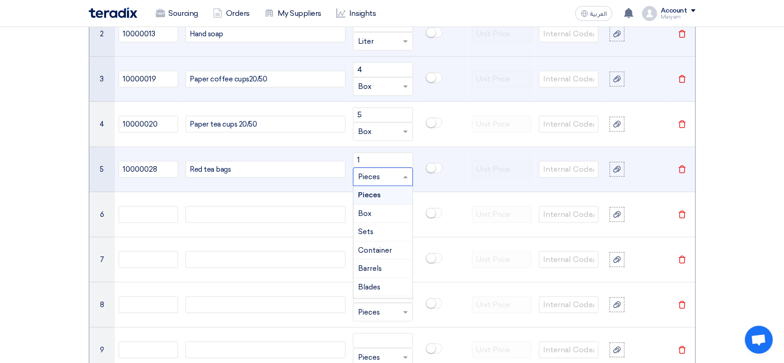
click at [375, 174] on input "text" at bounding box center [377, 176] width 38 height 15
click at [367, 206] on div "Box" at bounding box center [382, 214] width 59 height 19
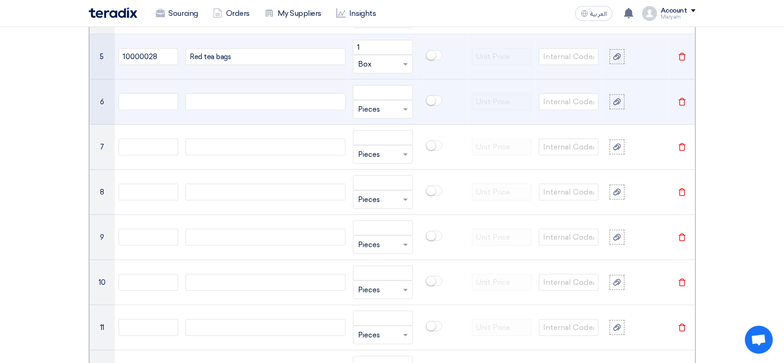
scroll to position [940, 0]
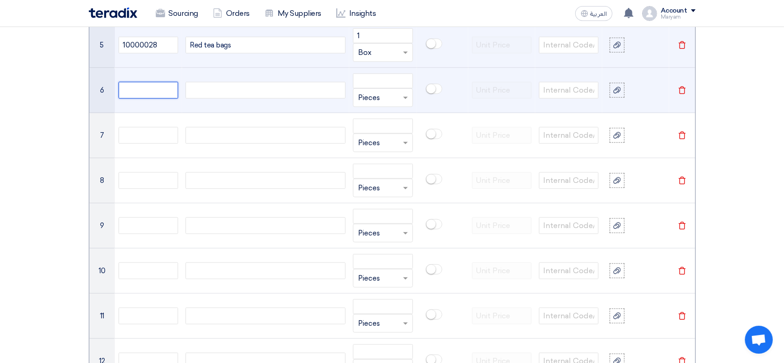
click at [161, 87] on input "text" at bounding box center [149, 90] width 60 height 17
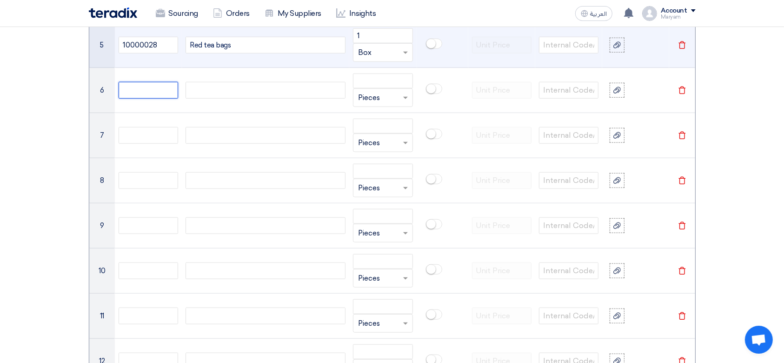
paste input "10000033"
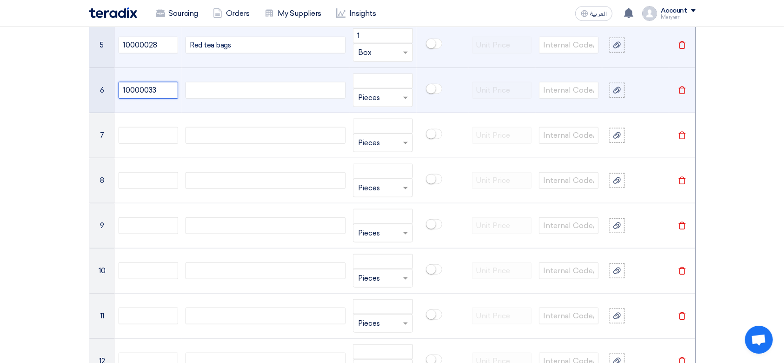
type input "10000033"
click at [213, 88] on div at bounding box center [266, 90] width 160 height 17
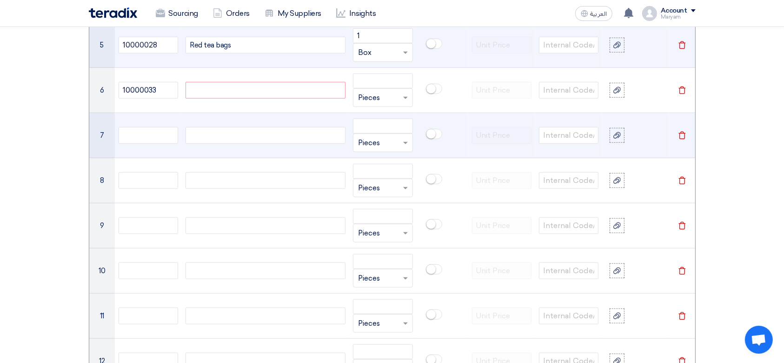
paste div
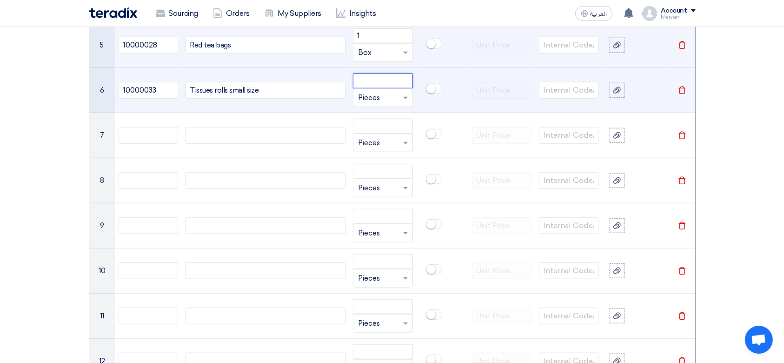
click at [401, 85] on input "number" at bounding box center [383, 80] width 60 height 15
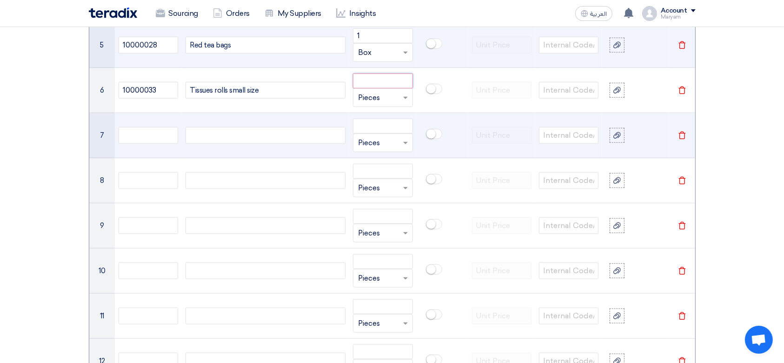
paste input "30"
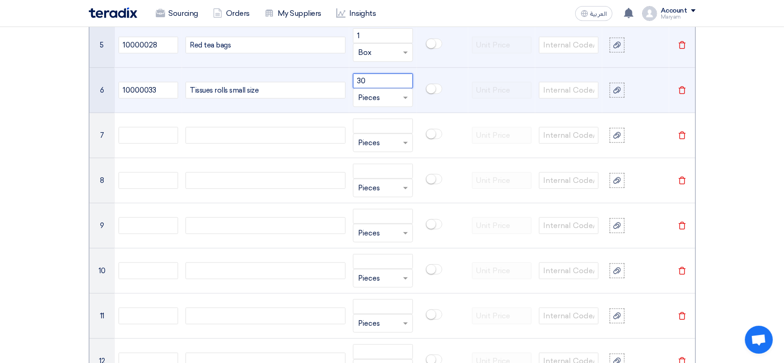
type input "30"
click at [373, 100] on input "text" at bounding box center [377, 97] width 38 height 15
click at [369, 133] on span "Box" at bounding box center [364, 134] width 13 height 8
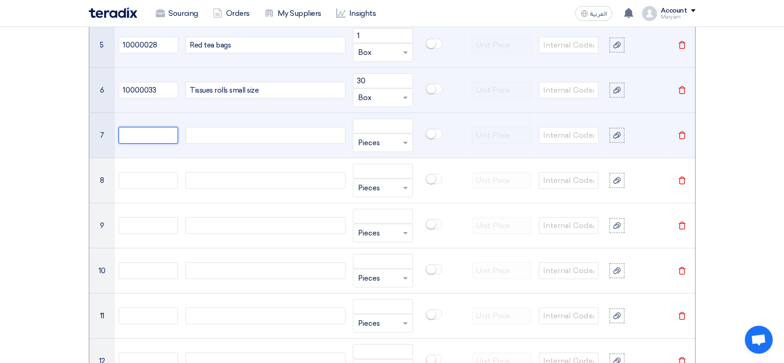
click at [155, 132] on input "text" at bounding box center [149, 135] width 60 height 17
paste input "10000032"
type input "10000032"
click at [223, 127] on div at bounding box center [266, 135] width 160 height 17
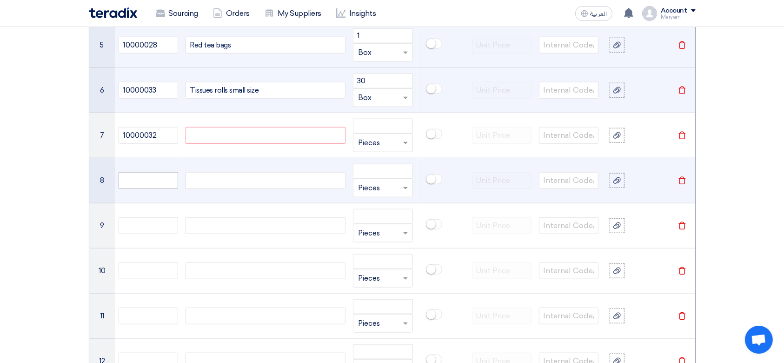
paste div
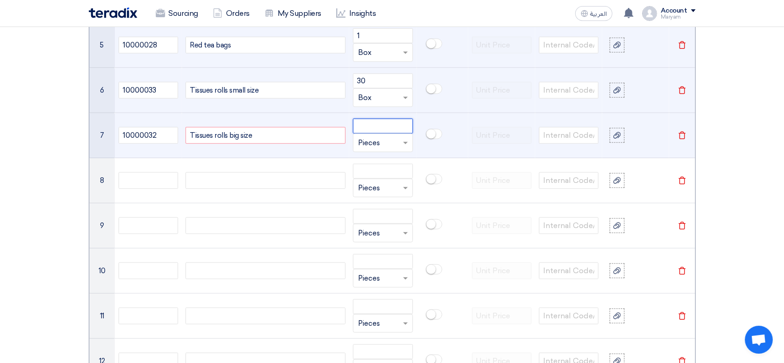
click at [374, 131] on input "number" at bounding box center [383, 126] width 60 height 15
type input "25"
click at [385, 145] on input "text" at bounding box center [377, 142] width 38 height 15
click at [371, 180] on span "Box" at bounding box center [364, 179] width 13 height 8
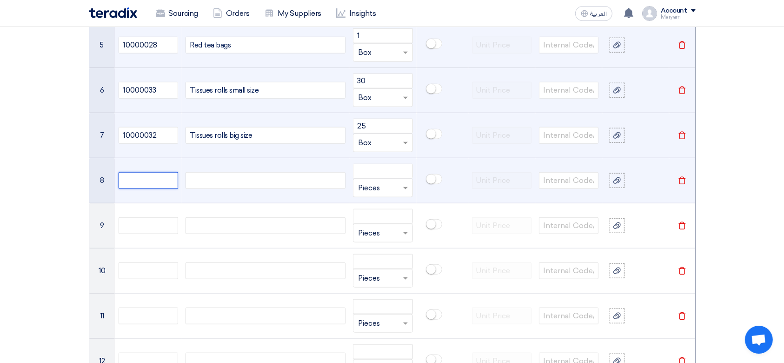
click at [159, 186] on input "text" at bounding box center [149, 180] width 60 height 17
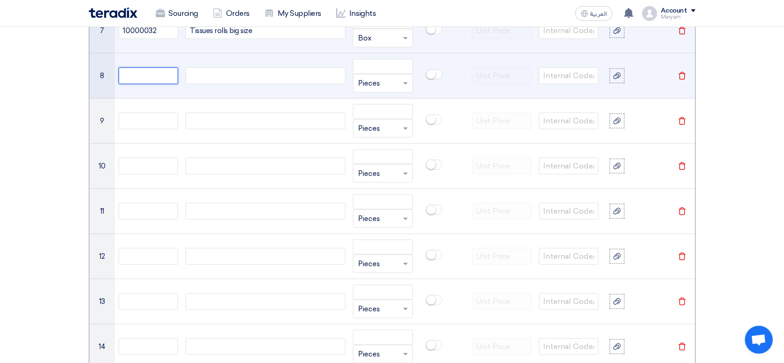
scroll to position [1064, 0]
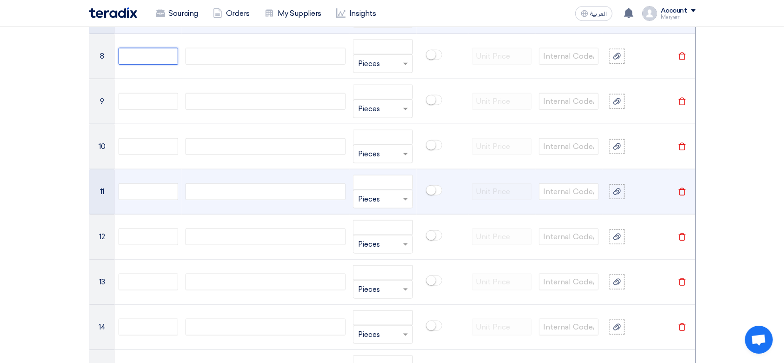
paste input "10000036"
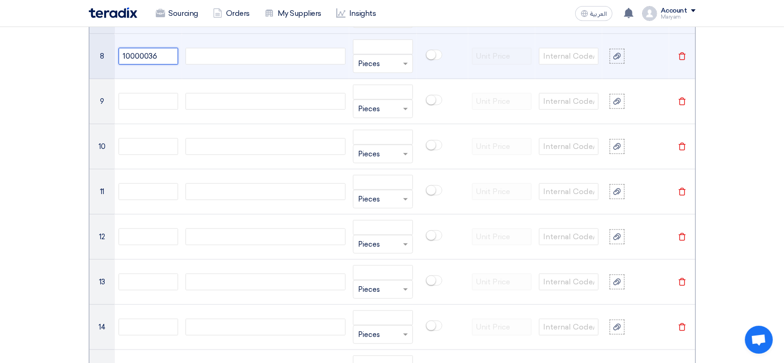
type input "10000036"
click at [216, 61] on div at bounding box center [266, 56] width 160 height 17
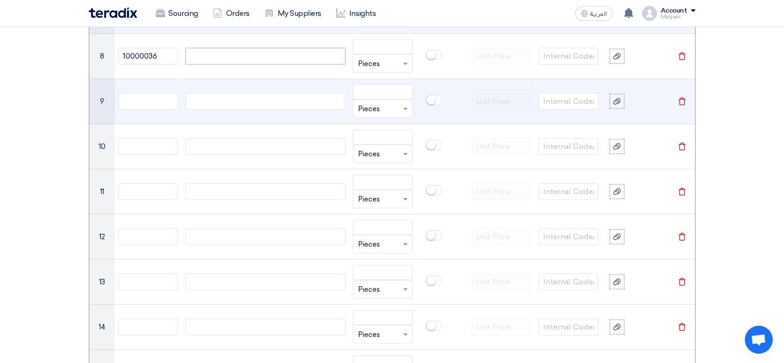
paste div
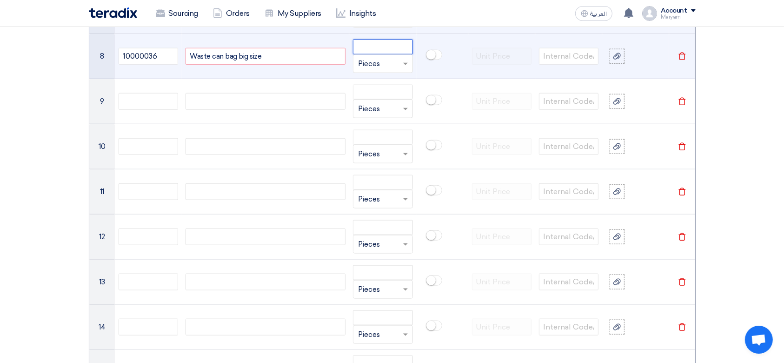
click at [374, 47] on input "number" at bounding box center [383, 47] width 60 height 15
type input "2"
click at [381, 62] on input "text" at bounding box center [377, 63] width 38 height 15
click at [373, 97] on div "Box" at bounding box center [382, 101] width 59 height 19
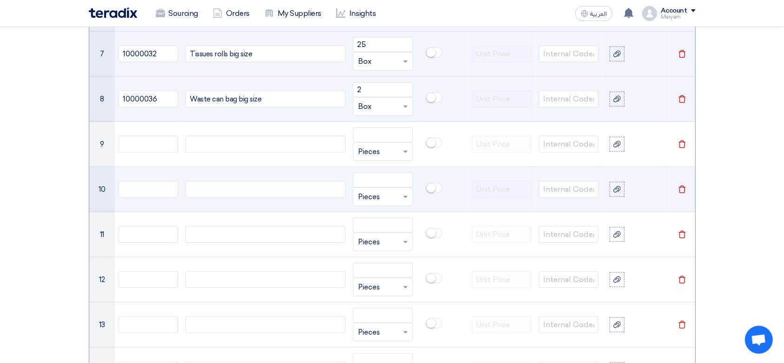
scroll to position [1002, 0]
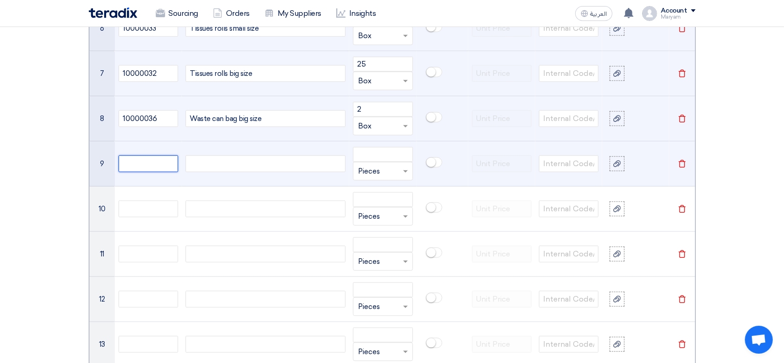
click at [159, 168] on input "text" at bounding box center [149, 163] width 60 height 17
paste input "10000039"
type input "10000039"
click at [229, 158] on div at bounding box center [266, 163] width 160 height 17
click at [249, 168] on div at bounding box center [266, 163] width 160 height 17
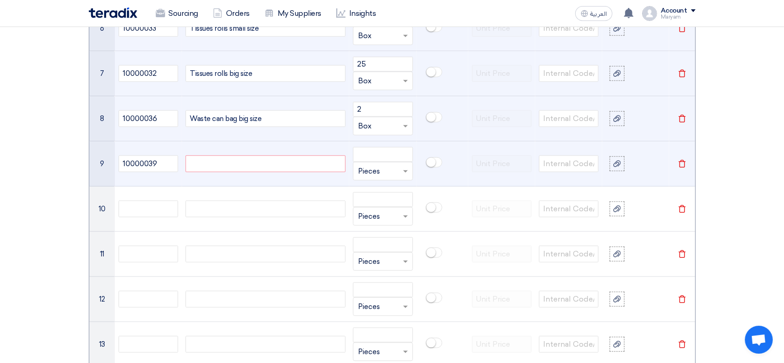
paste div
click at [376, 155] on input "number" at bounding box center [383, 154] width 60 height 15
type input "1"
click at [368, 170] on input "text" at bounding box center [377, 171] width 38 height 15
click at [359, 200] on div "Box" at bounding box center [382, 208] width 59 height 19
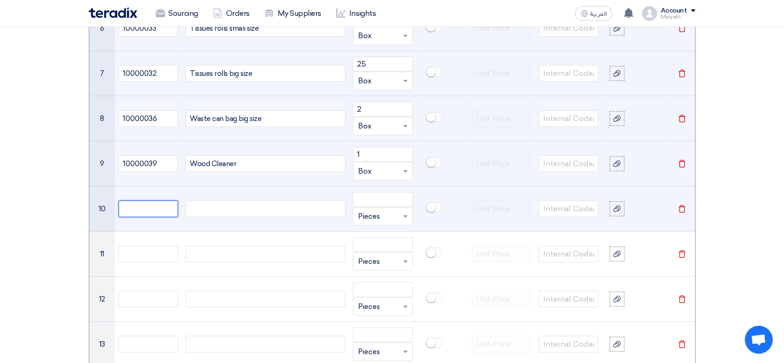
click at [141, 206] on input "text" at bounding box center [149, 208] width 60 height 17
paste input "10000616"
type input "10000616"
click at [228, 206] on div at bounding box center [266, 208] width 160 height 17
paste div
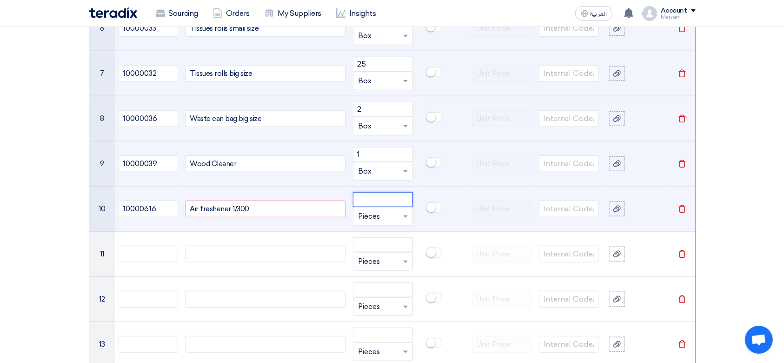
click at [385, 202] on input "number" at bounding box center [383, 199] width 60 height 15
type input "3"
click at [383, 216] on input "text" at bounding box center [377, 216] width 38 height 15
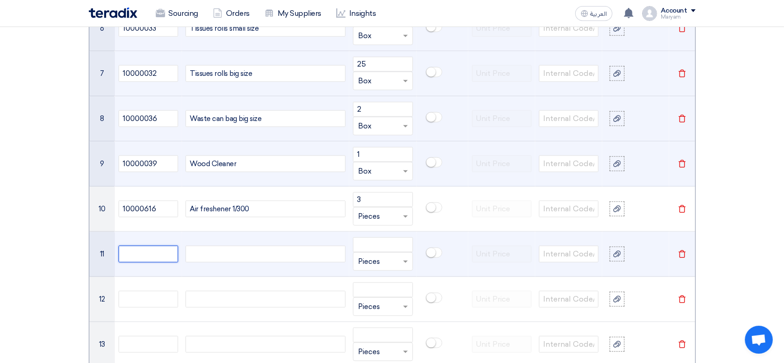
click at [128, 246] on input "text" at bounding box center [149, 254] width 60 height 17
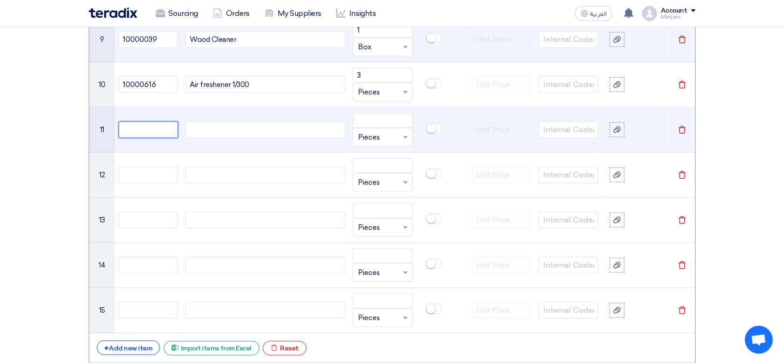
scroll to position [1188, 0]
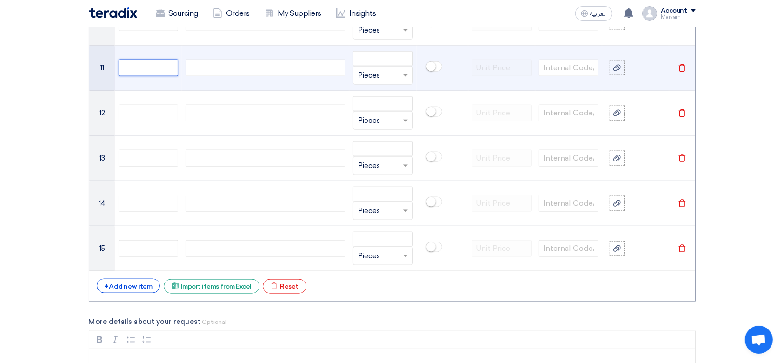
paste input "10000618"
type input "10000618"
drag, startPoint x: 226, startPoint y: 54, endPoint x: 222, endPoint y: 61, distance: 7.9
click at [225, 56] on td at bounding box center [265, 68] width 167 height 45
click at [218, 67] on div at bounding box center [266, 68] width 160 height 17
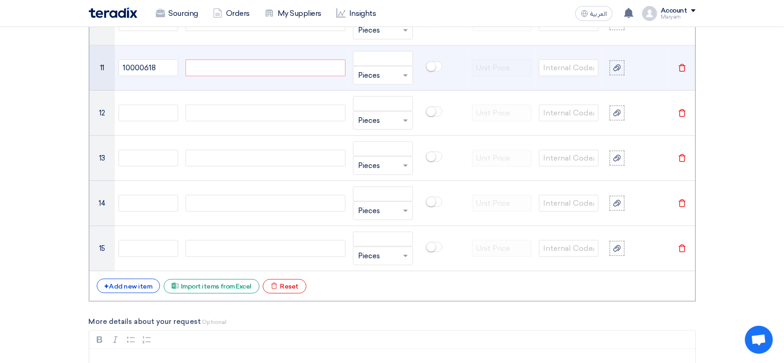
paste div
click at [392, 61] on input "number" at bounding box center [383, 58] width 60 height 15
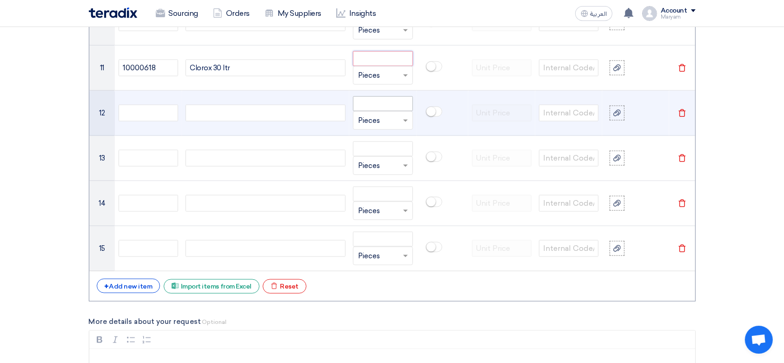
paste input "2"
type input "2"
click at [166, 113] on input "text" at bounding box center [149, 113] width 60 height 17
paste input "10000632"
type input "10000632"
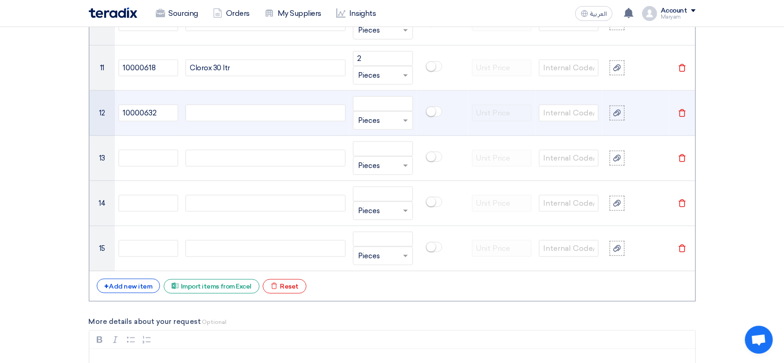
click at [249, 113] on div at bounding box center [266, 113] width 160 height 17
paste div
click at [371, 103] on input "number" at bounding box center [383, 103] width 60 height 15
type input "1"
click at [378, 117] on input "text" at bounding box center [377, 120] width 38 height 15
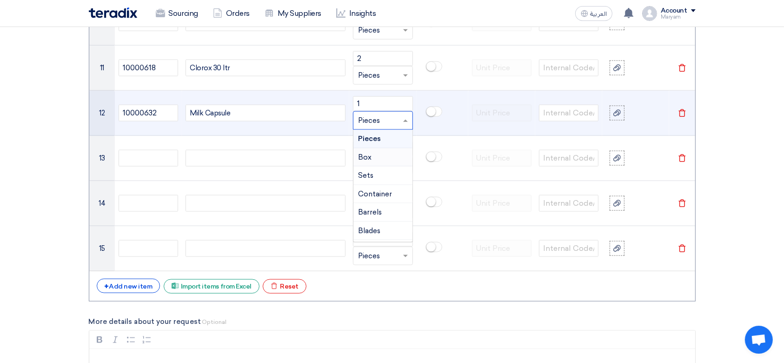
click at [371, 153] on div "Box" at bounding box center [382, 157] width 59 height 19
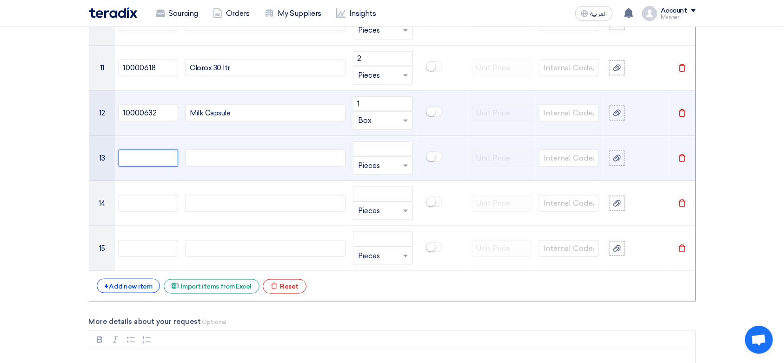
click at [152, 160] on input "text" at bounding box center [149, 158] width 60 height 17
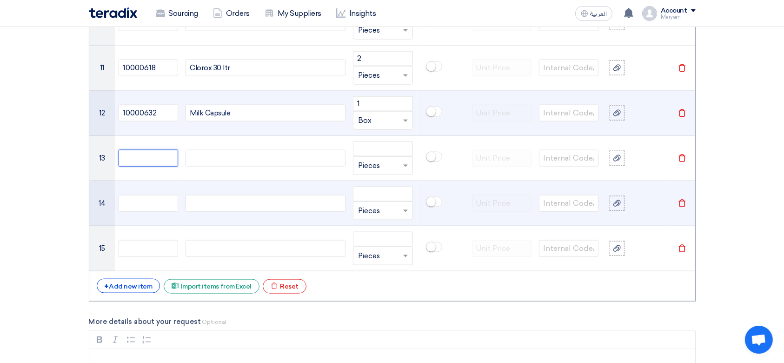
paste input "10000733"
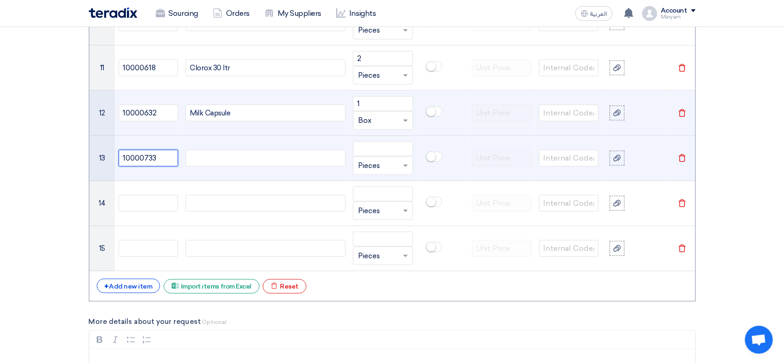
type input "10000733"
click at [226, 153] on div at bounding box center [266, 158] width 160 height 17
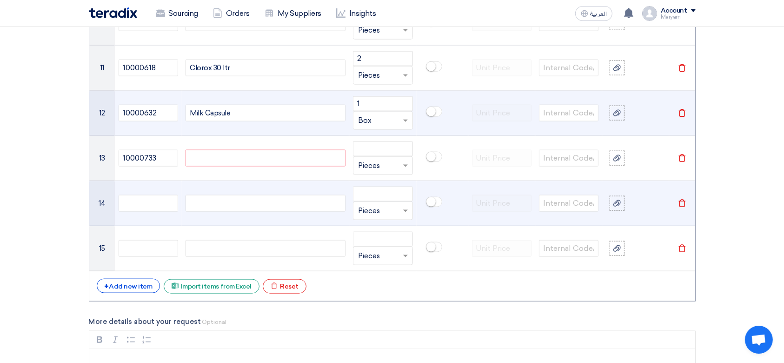
paste div
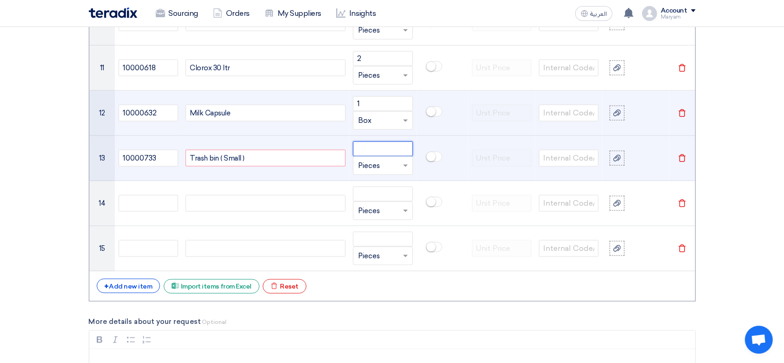
click at [370, 153] on input "number" at bounding box center [383, 148] width 60 height 15
type input "300"
click at [379, 166] on input "text" at bounding box center [377, 165] width 38 height 15
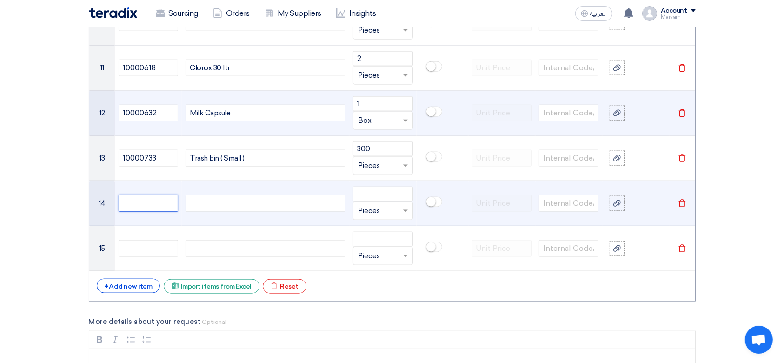
click at [147, 196] on input "text" at bounding box center [149, 203] width 60 height 17
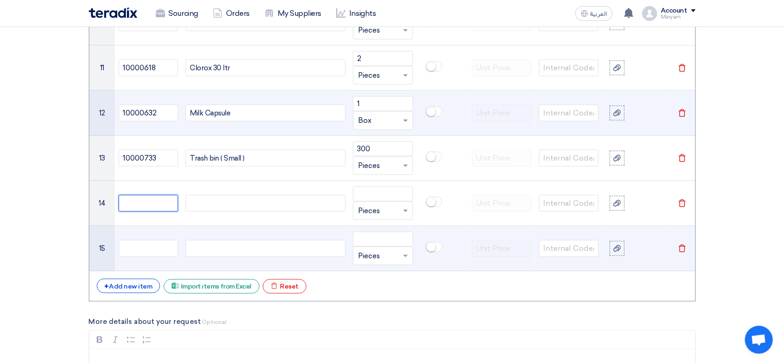
paste input "10000014"
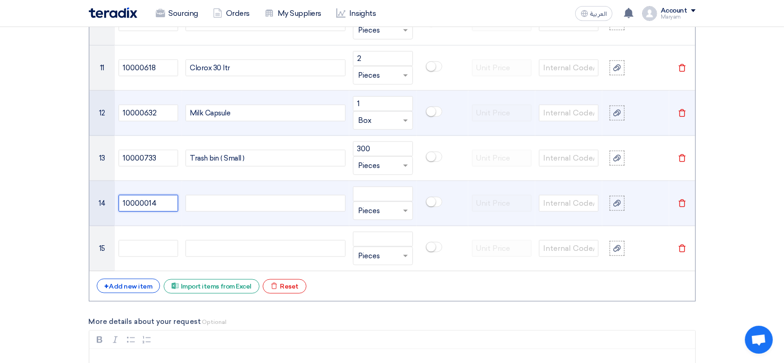
type input "10000014"
click at [253, 203] on div at bounding box center [266, 203] width 160 height 17
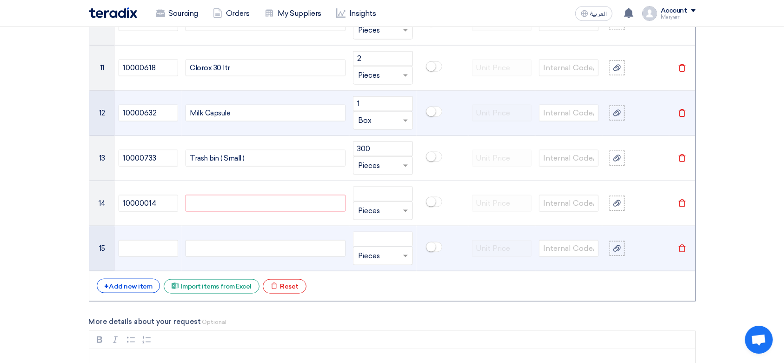
paste div
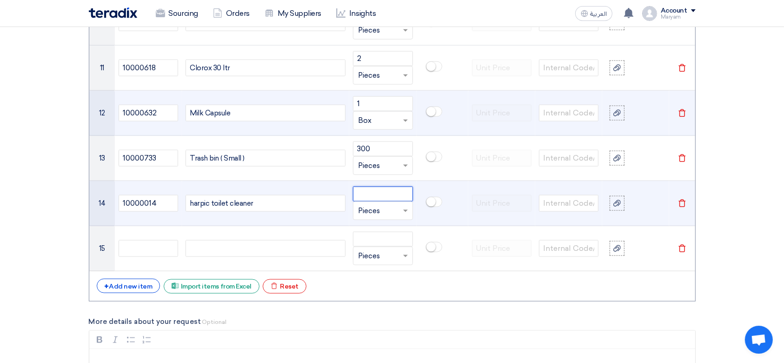
click at [398, 191] on input "number" at bounding box center [383, 193] width 60 height 15
click at [370, 195] on input "number" at bounding box center [383, 193] width 60 height 15
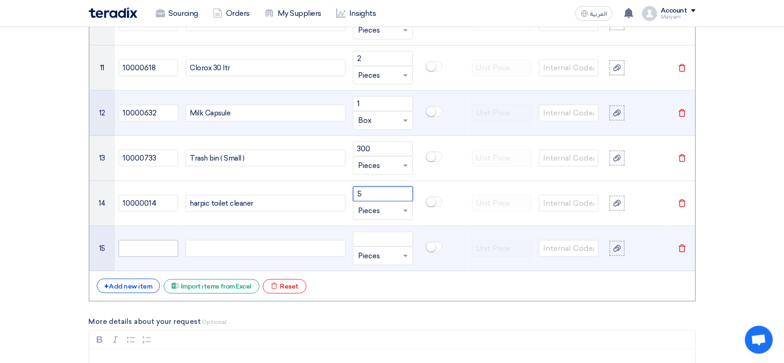
type input "5"
click at [159, 245] on input "text" at bounding box center [149, 248] width 60 height 17
drag, startPoint x: 198, startPoint y: 203, endPoint x: 444, endPoint y: 229, distance: 246.9
click at [444, 229] on td at bounding box center [443, 248] width 52 height 45
click at [154, 246] on input "text" at bounding box center [149, 248] width 60 height 17
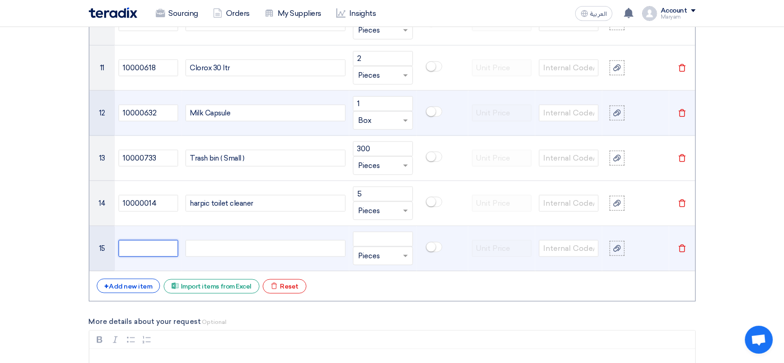
paste input "10000623"
type input "10000623"
click at [227, 244] on div at bounding box center [266, 248] width 160 height 17
paste div
click at [397, 237] on input "number" at bounding box center [383, 239] width 60 height 15
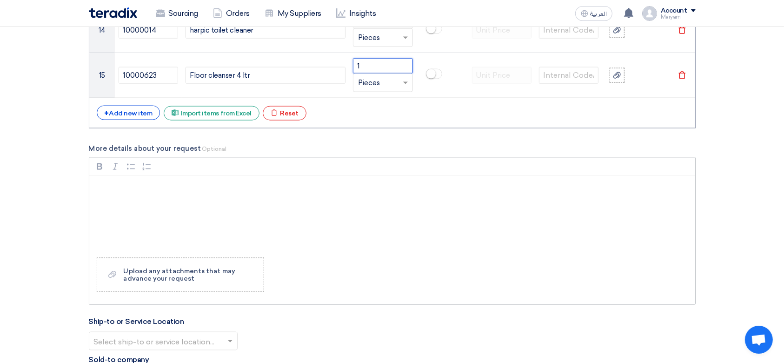
scroll to position [1374, 0]
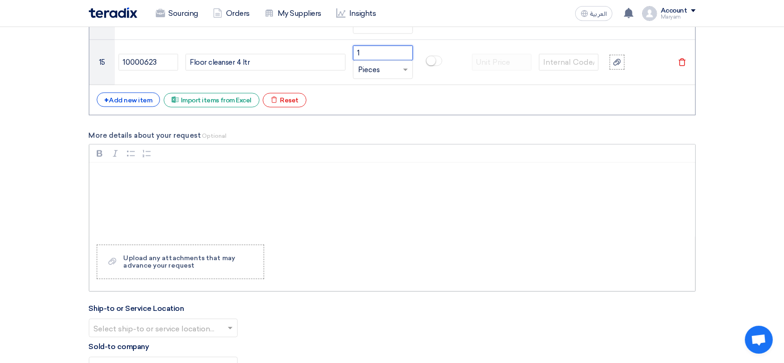
type input "1"
click at [164, 174] on p "Rich Text Editor, main" at bounding box center [395, 174] width 590 height 11
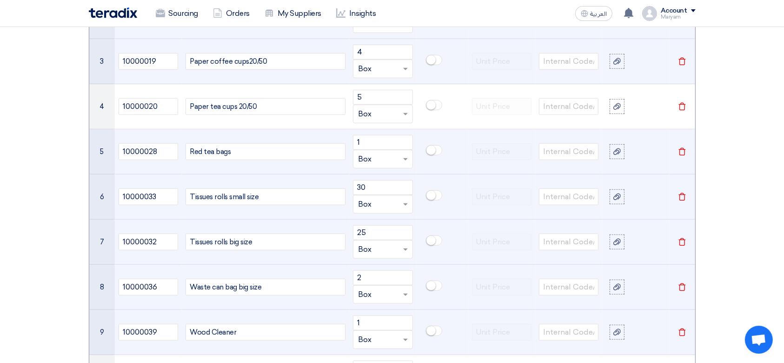
scroll to position [816, 0]
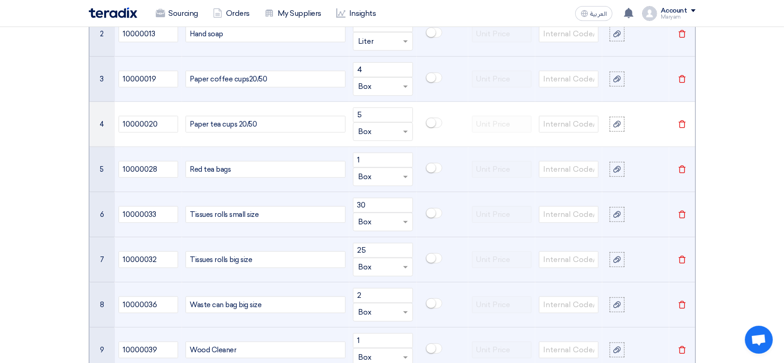
click at [240, 167] on div "Red tea bags" at bounding box center [266, 169] width 160 height 17
drag, startPoint x: 306, startPoint y: 170, endPoint x: 231, endPoint y: 166, distance: 75.4
click at [231, 166] on div "Red tea bags (Ahmed Tea Brand)" at bounding box center [266, 169] width 160 height 17
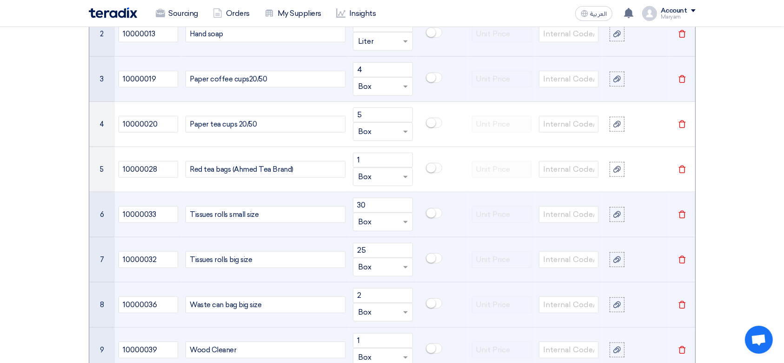
drag, startPoint x: 303, startPoint y: 168, endPoint x: 442, endPoint y: 213, distance: 145.9
click at [235, 167] on div "Red tea bags (Ahmed Tea Brand)" at bounding box center [266, 169] width 160 height 17
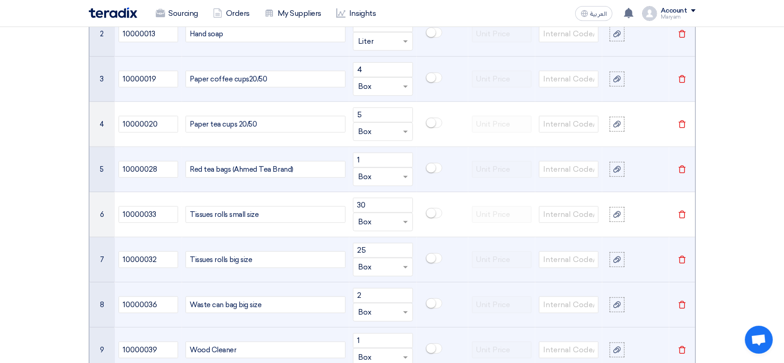
drag, startPoint x: 245, startPoint y: 186, endPoint x: 234, endPoint y: 173, distance: 16.2
click at [244, 186] on td "Red tea bags (Ahmed Tea Brand)" at bounding box center [265, 169] width 167 height 45
drag, startPoint x: 230, startPoint y: 167, endPoint x: 324, endPoint y: 189, distance: 95.9
click at [307, 169] on div "Red tea bags (Ahmed Tea Brand)" at bounding box center [266, 169] width 160 height 17
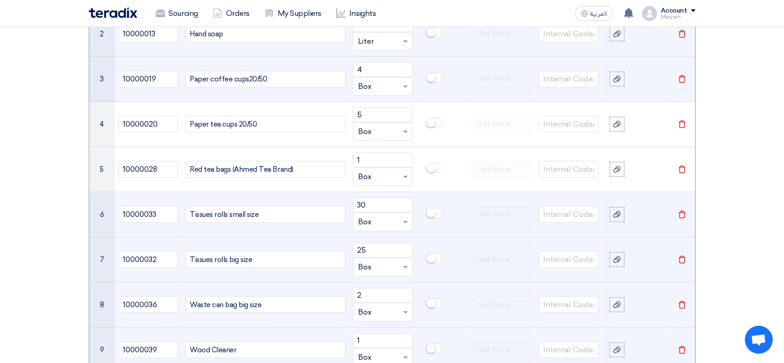
copy div "([PERSON_NAME])"
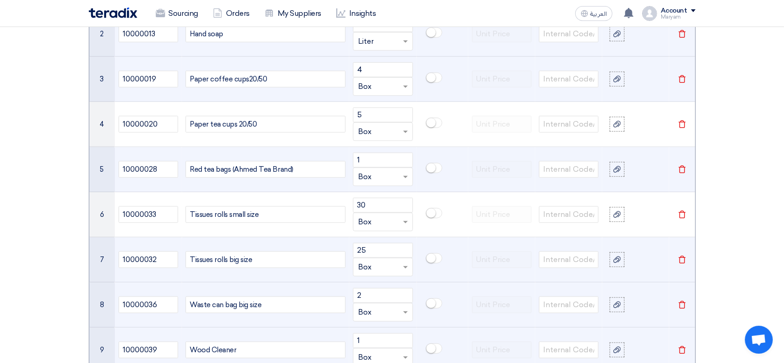
click at [232, 166] on div "Red tea bags (Ahmed Tea Brand)" at bounding box center [266, 169] width 160 height 17
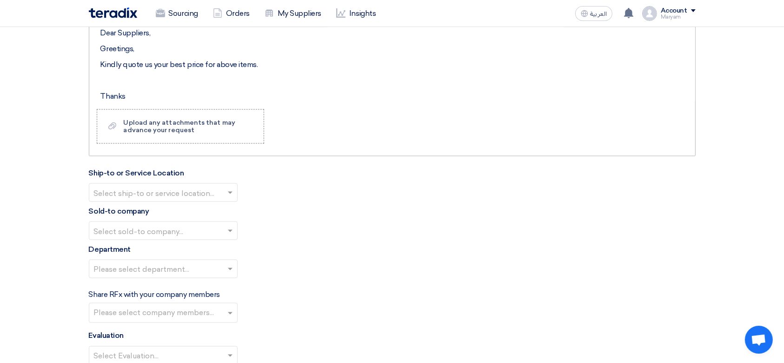
scroll to position [1436, 0]
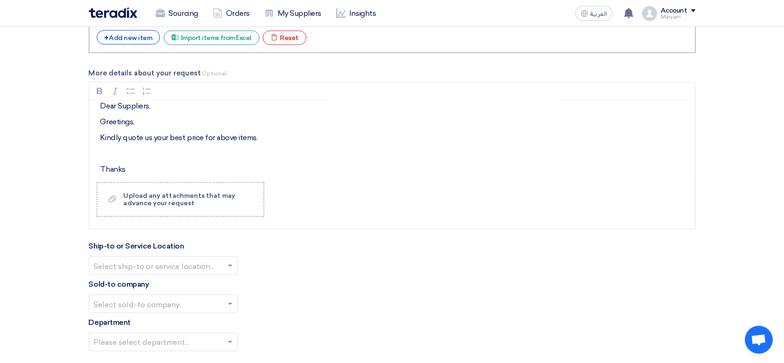
click at [174, 259] on input "text" at bounding box center [158, 266] width 129 height 15
click at [163, 277] on div "[PERSON_NAME] Advanced Development Company" at bounding box center [163, 284] width 148 height 19
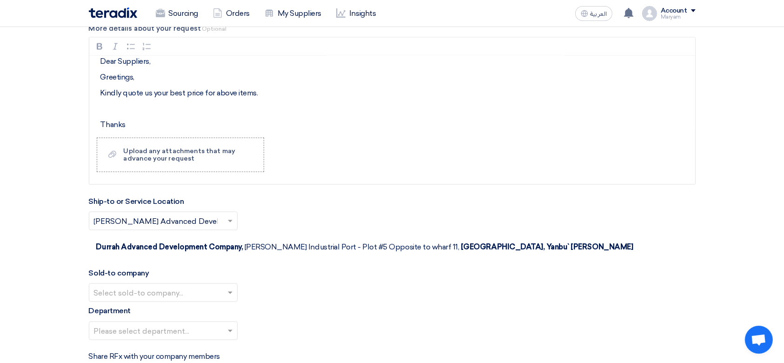
scroll to position [1498, 0]
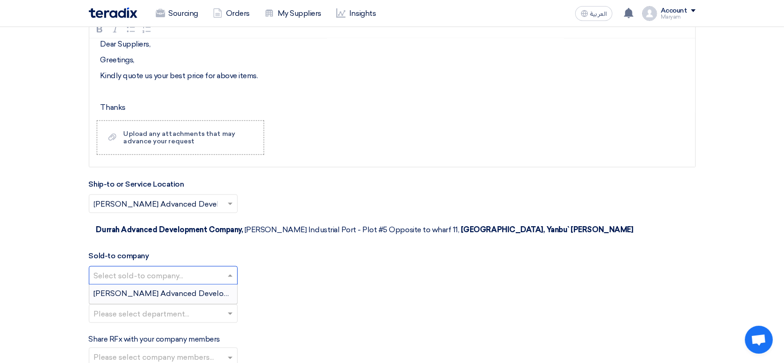
drag, startPoint x: 139, startPoint y: 246, endPoint x: 142, endPoint y: 261, distance: 15.2
click at [138, 269] on input "text" at bounding box center [158, 276] width 129 height 15
click at [141, 289] on span "[PERSON_NAME] Advanced Development Company" at bounding box center [189, 293] width 190 height 9
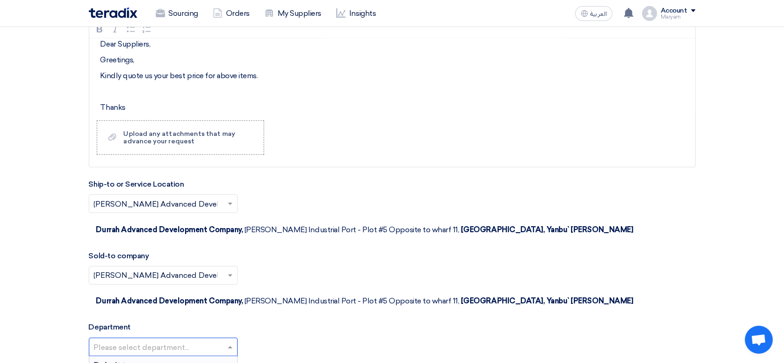
click at [141, 340] on input "text" at bounding box center [158, 347] width 129 height 15
click at [133, 361] on span "Default team" at bounding box center [117, 365] width 46 height 9
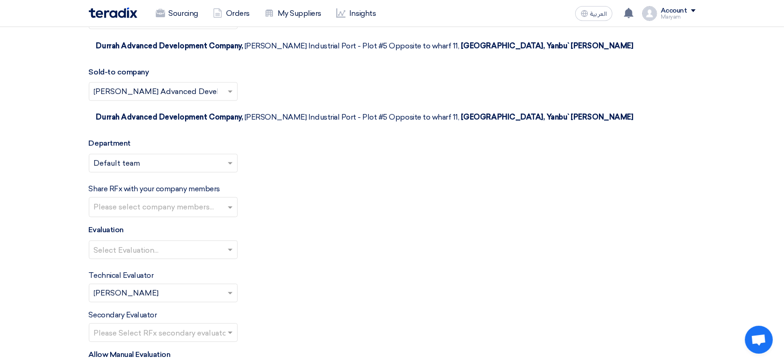
scroll to position [1684, 0]
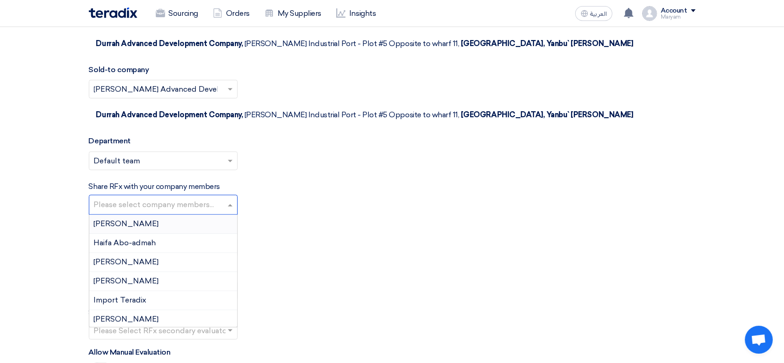
drag, startPoint x: 124, startPoint y: 157, endPoint x: 123, endPoint y: 190, distance: 33.5
click at [123, 198] on input "text" at bounding box center [164, 205] width 141 height 15
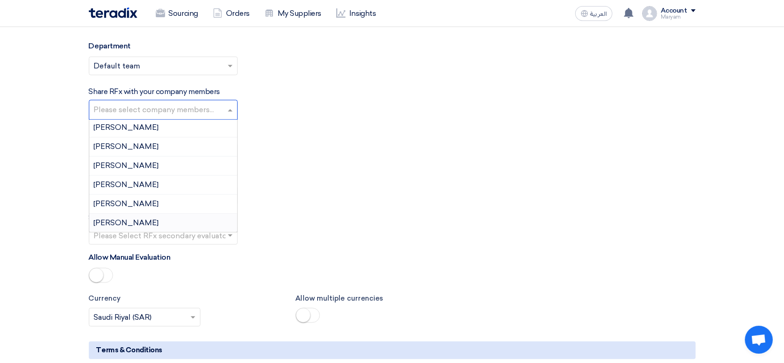
scroll to position [1932, 0]
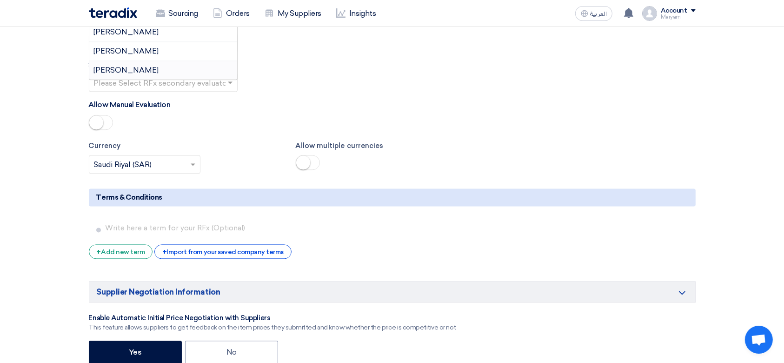
click at [379, 140] on div "Allow multiple currencies" at bounding box center [392, 156] width 207 height 33
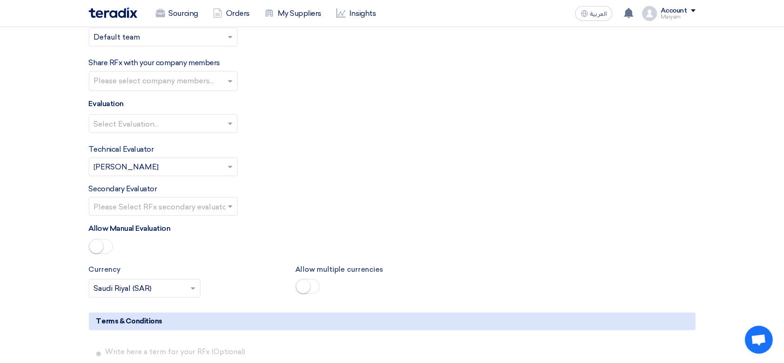
click at [127, 199] on input "text" at bounding box center [158, 206] width 129 height 15
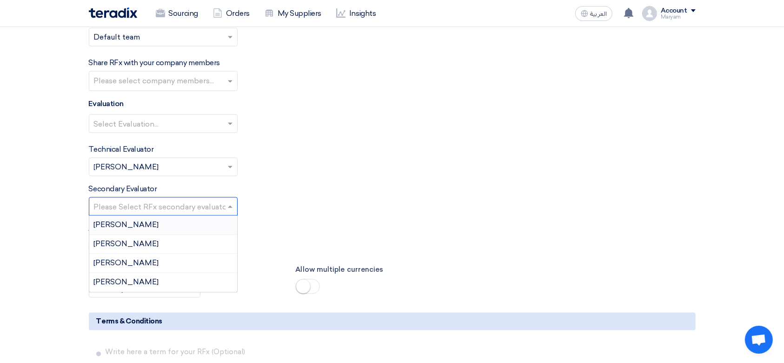
click at [338, 183] on div "Secondary Evaluator Please Select RFx secondary evaluator... [PERSON_NAME] [PER…" at bounding box center [392, 199] width 607 height 32
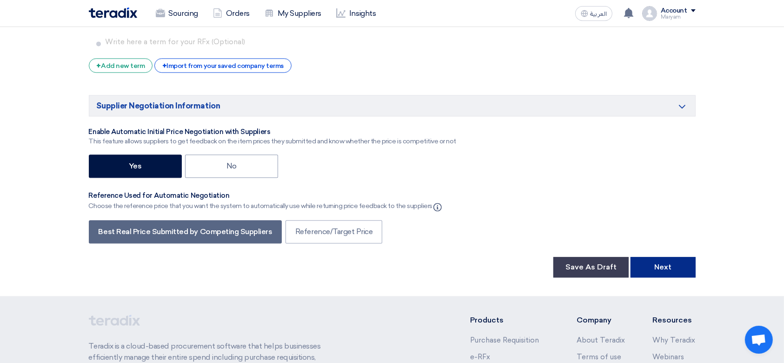
click at [660, 257] on button "Next" at bounding box center [663, 267] width 65 height 20
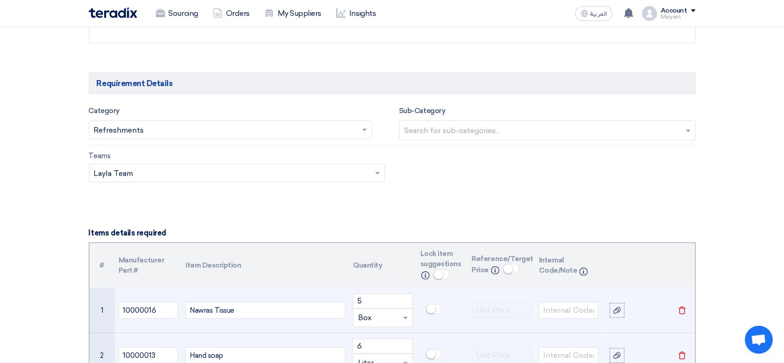
scroll to position [496, 0]
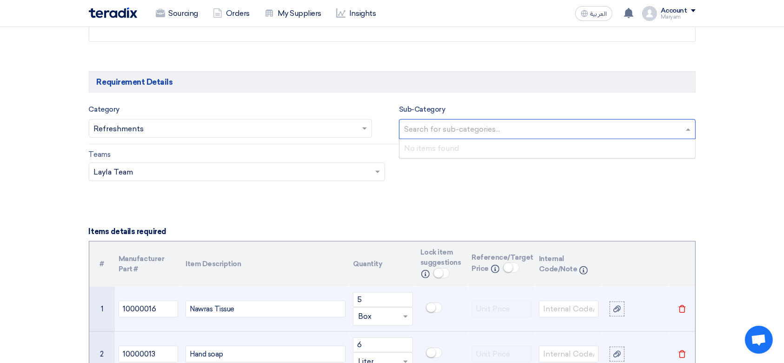
click at [474, 131] on input "text" at bounding box center [548, 129] width 289 height 15
click at [381, 180] on div "Teams Teams.. × Layla Team ×" at bounding box center [392, 171] width 621 height 44
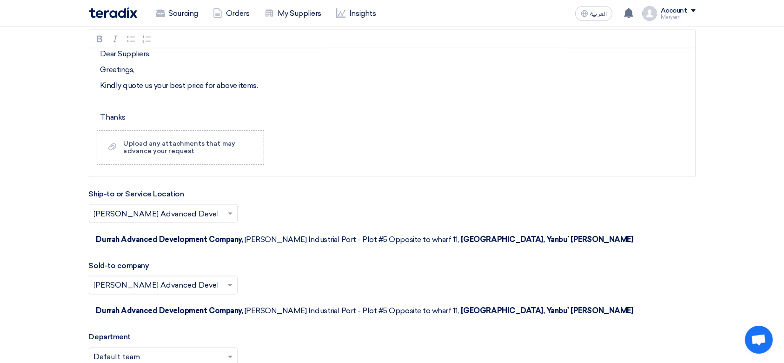
scroll to position [1612, 0]
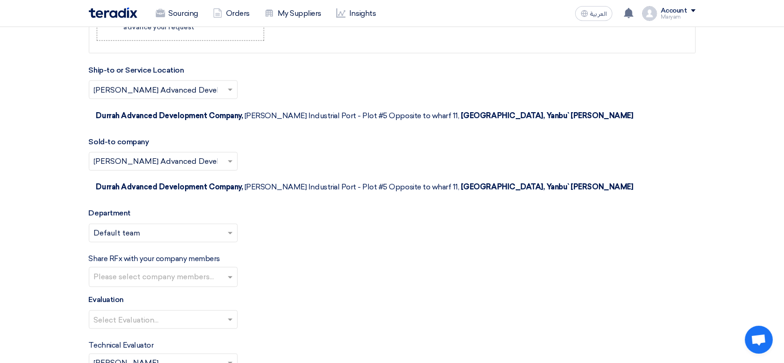
click at [112, 270] on input "text" at bounding box center [164, 277] width 141 height 15
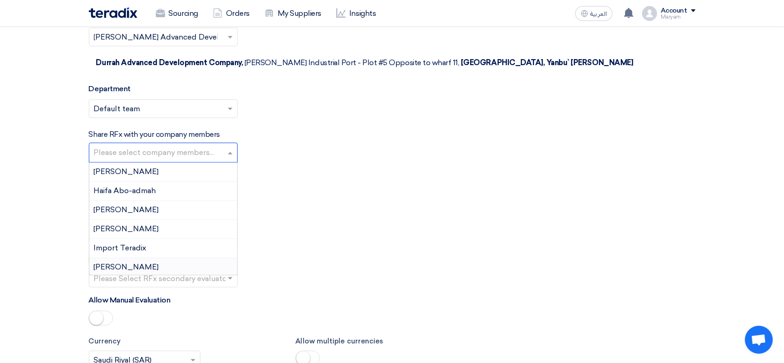
scroll to position [1674, 0]
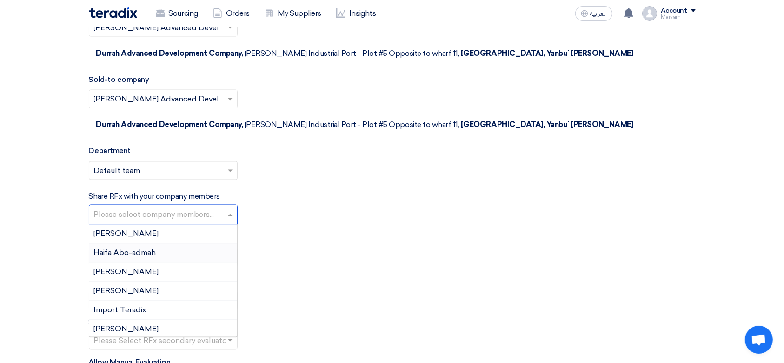
click at [376, 248] on div "Select Evaluation..." at bounding box center [392, 261] width 607 height 26
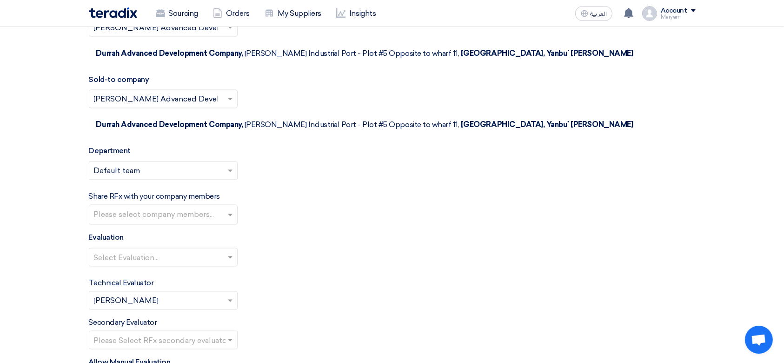
click at [168, 251] on input "text" at bounding box center [158, 258] width 129 height 15
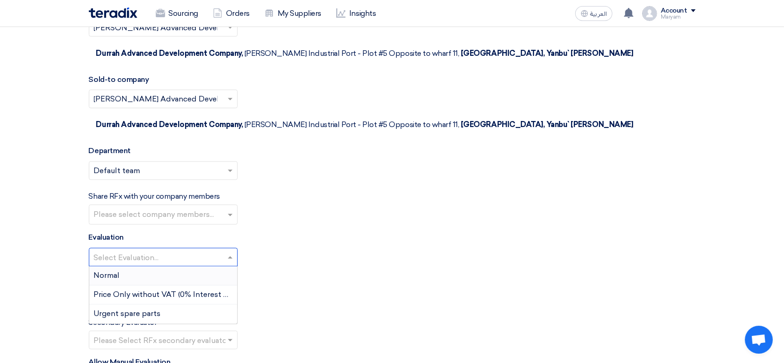
click at [138, 266] on div "Normal" at bounding box center [163, 275] width 148 height 19
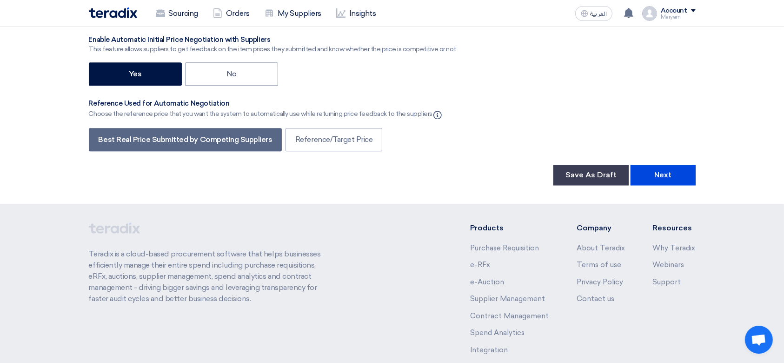
scroll to position [2213, 0]
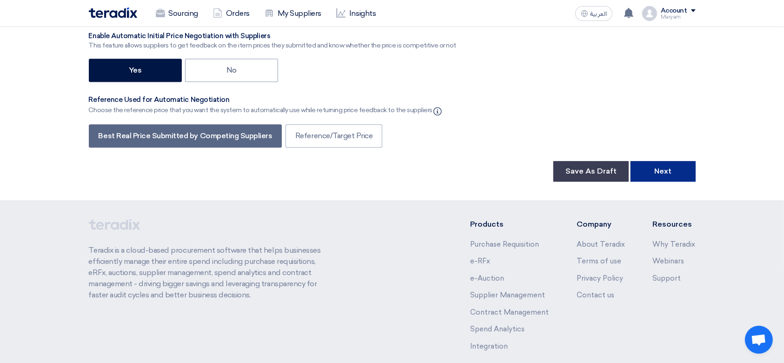
click at [664, 161] on button "Next" at bounding box center [663, 171] width 65 height 20
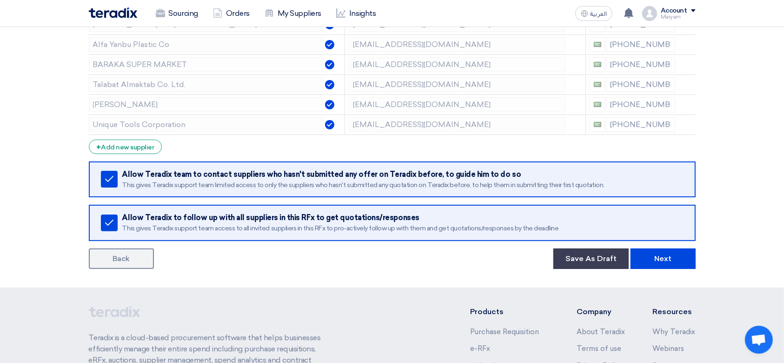
scroll to position [248, 0]
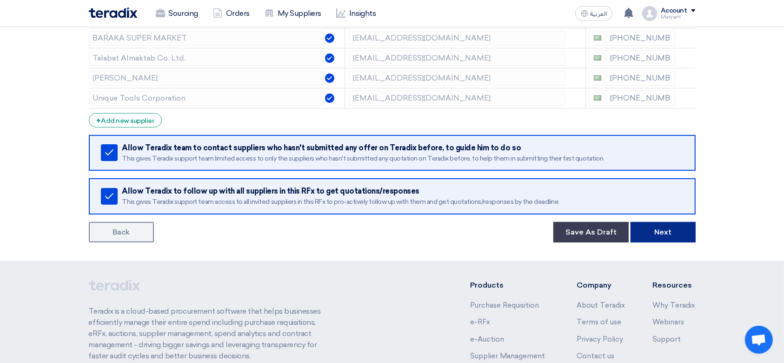
click at [684, 237] on button "Next" at bounding box center [663, 232] width 65 height 20
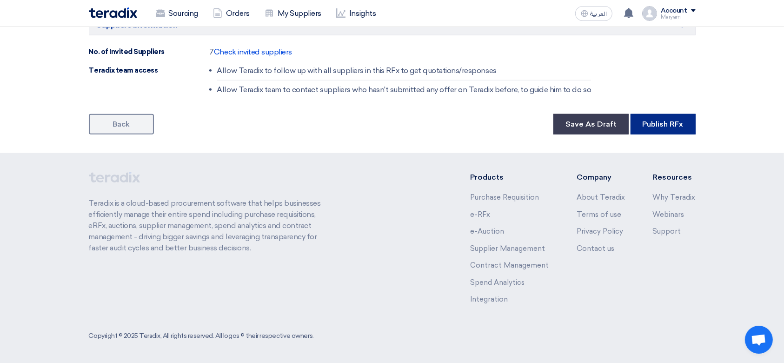
scroll to position [904, 0]
click at [655, 125] on button "Publish RFx" at bounding box center [663, 123] width 65 height 20
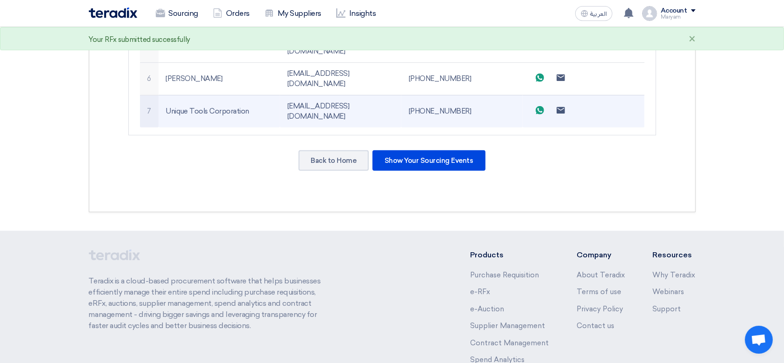
scroll to position [466, 0]
